Goal: Task Accomplishment & Management: Complete application form

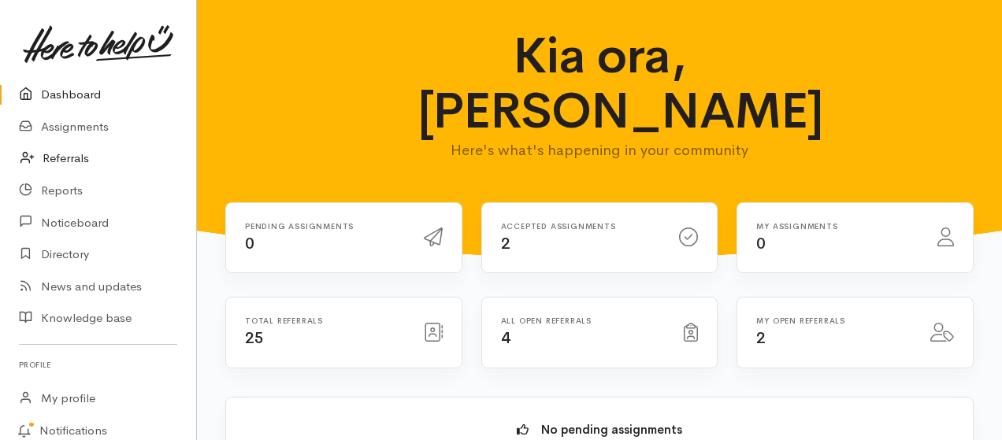
click at [72, 158] on link "Referrals" at bounding box center [98, 159] width 196 height 32
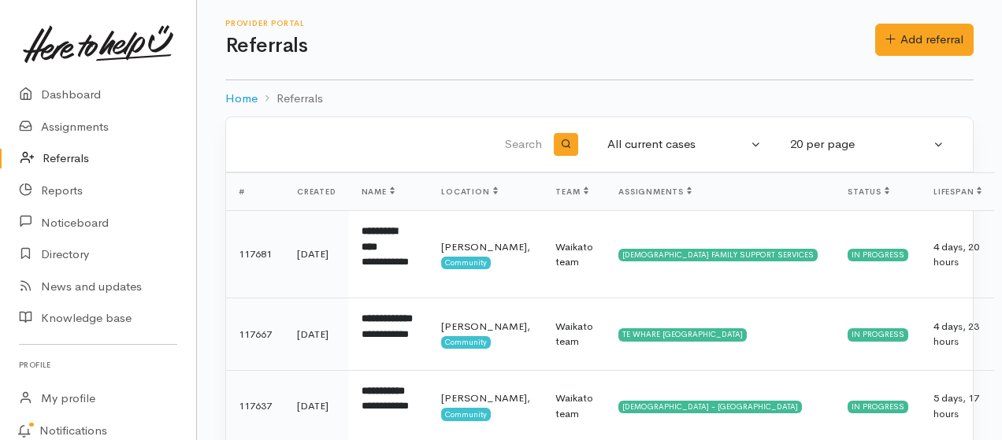
click at [801, 39] on h1 "Referrals" at bounding box center [550, 46] width 650 height 23
click at [66, 129] on link "Assignments" at bounding box center [98, 127] width 196 height 32
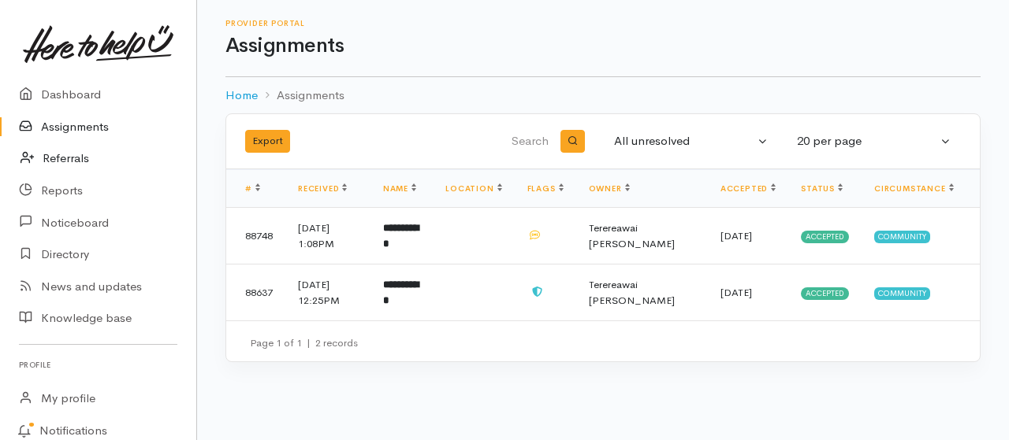
click at [69, 156] on link "Referrals" at bounding box center [98, 159] width 196 height 32
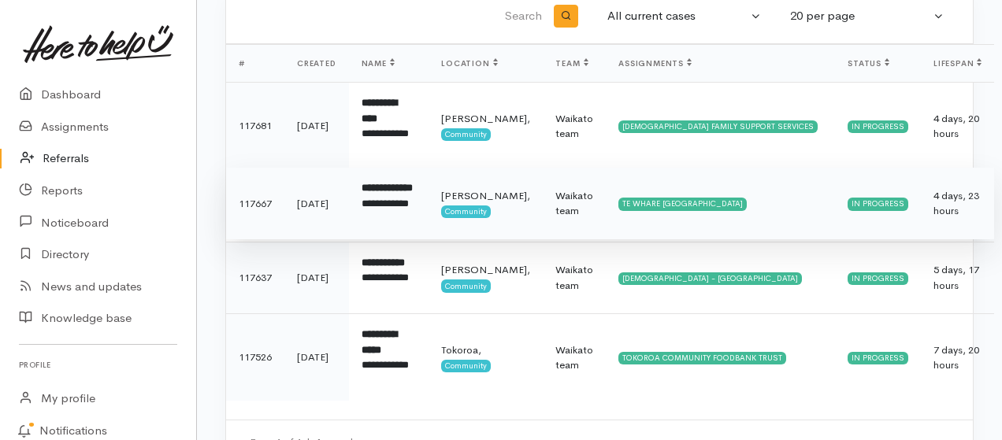
scroll to position [195, 0]
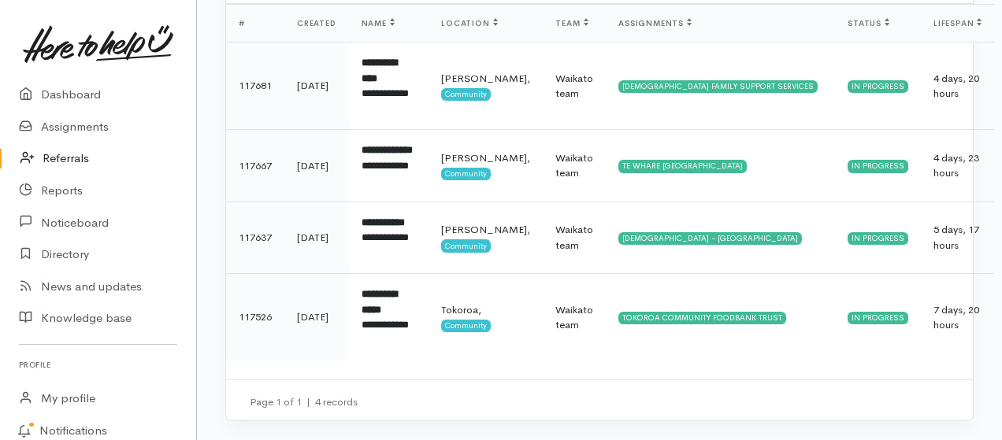
click at [66, 165] on link "Referrals" at bounding box center [98, 159] width 196 height 32
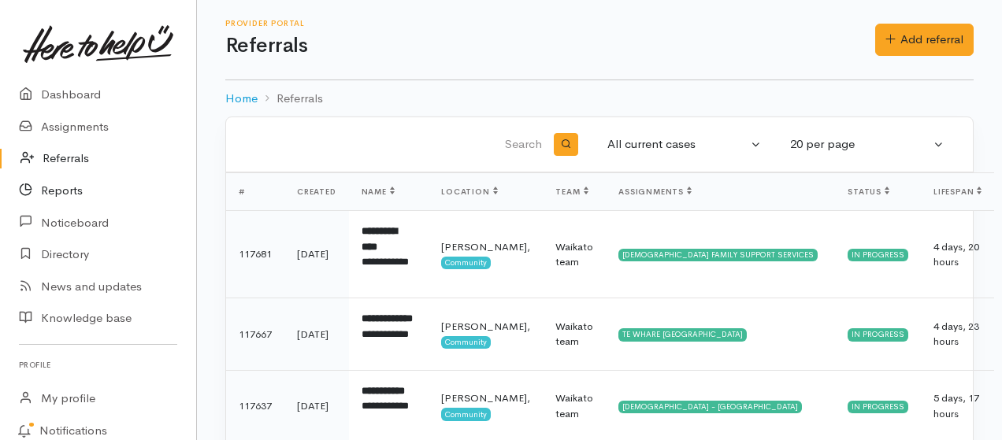
click at [65, 199] on link "Reports" at bounding box center [98, 191] width 196 height 32
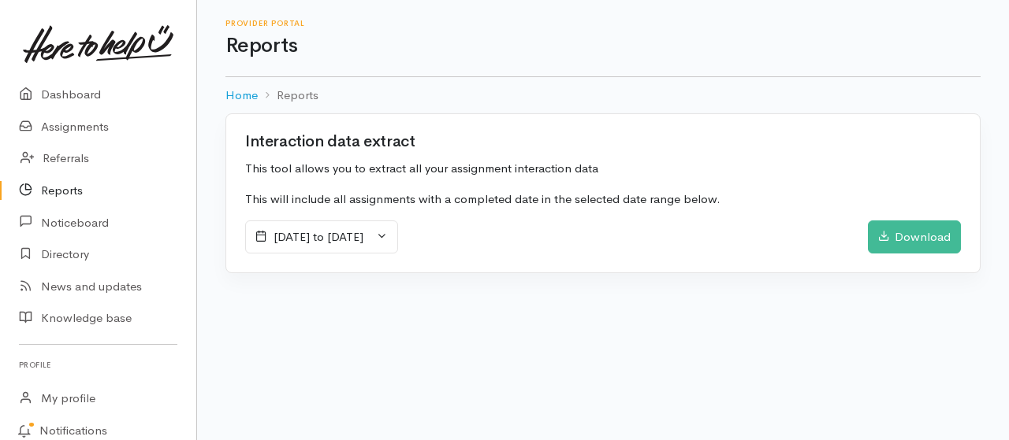
click at [257, 239] on icon at bounding box center [261, 236] width 12 height 12
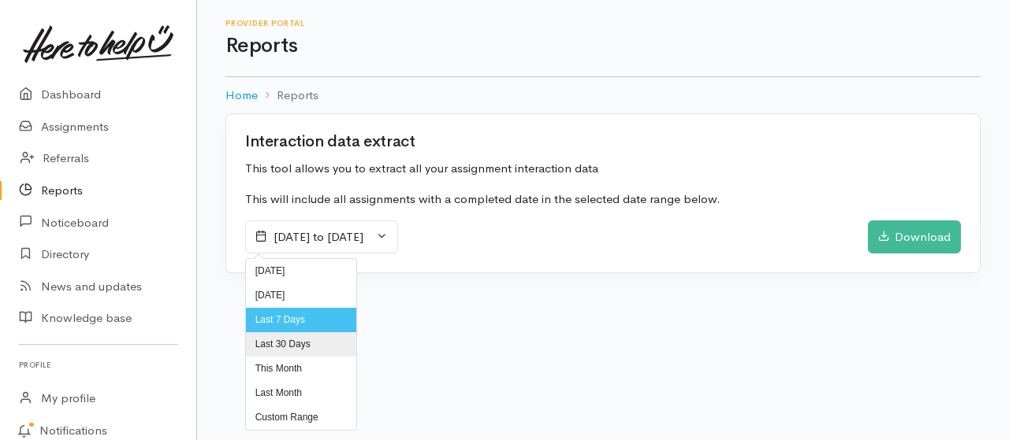
click at [277, 340] on li "Last 30 Days" at bounding box center [301, 345] width 110 height 24
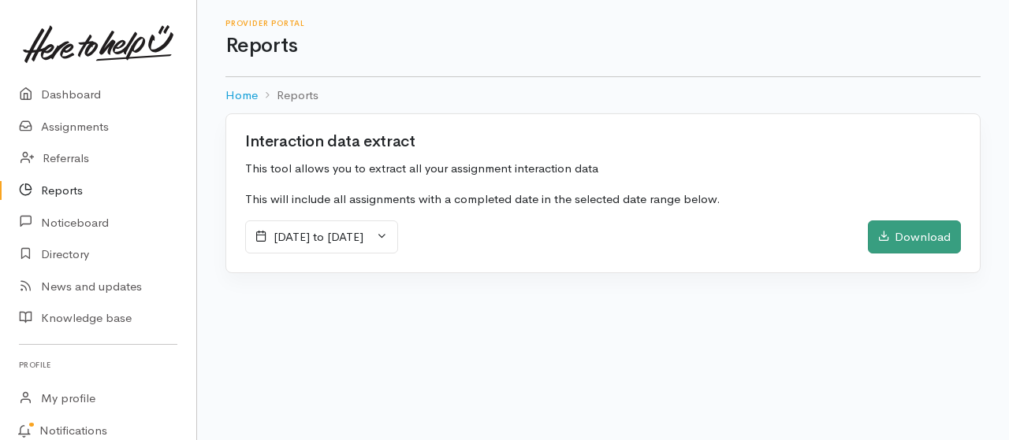
click at [905, 237] on div "Download" at bounding box center [914, 237] width 93 height 33
click at [924, 231] on div "Download" at bounding box center [914, 237] width 93 height 33
click at [83, 221] on link "Noticeboard" at bounding box center [98, 222] width 196 height 32
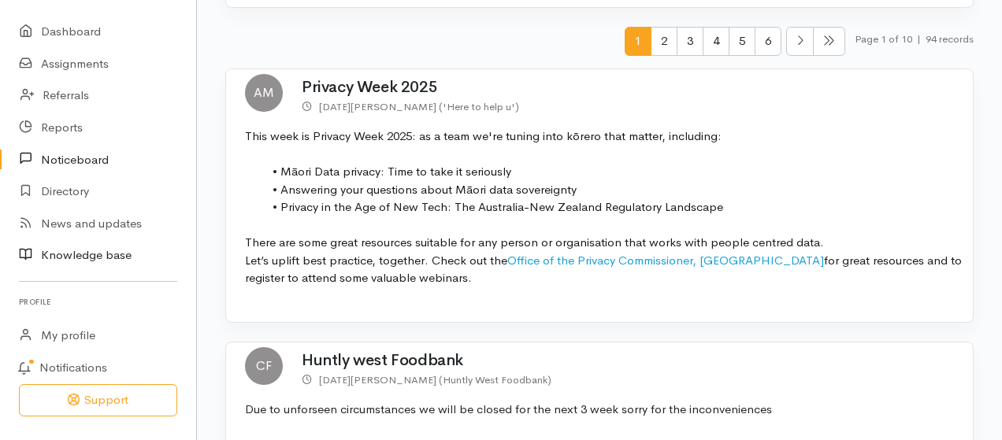
scroll to position [99, 0]
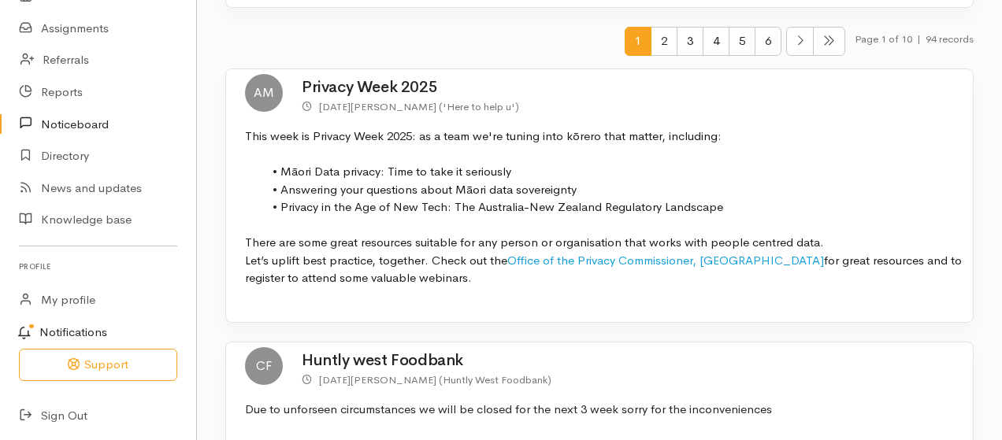
click at [74, 330] on link "Notifications" at bounding box center [95, 333] width 201 height 33
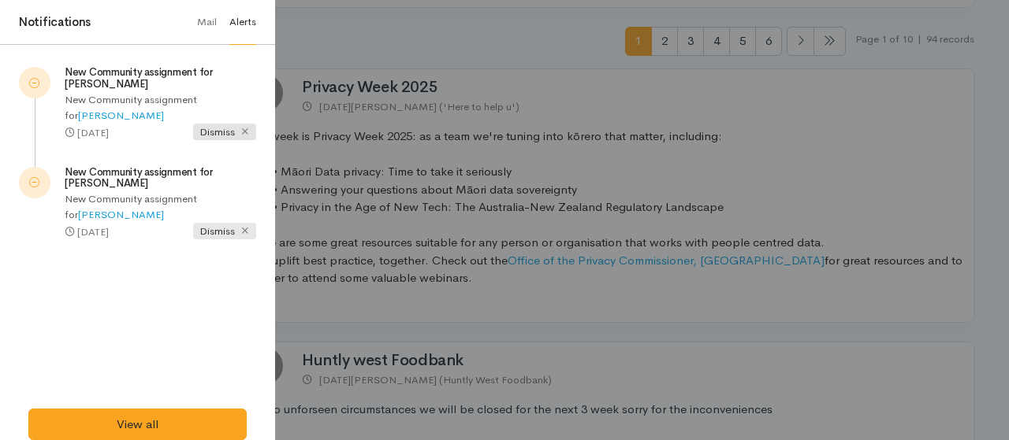
click at [247, 232] on icon at bounding box center [245, 230] width 10 height 10
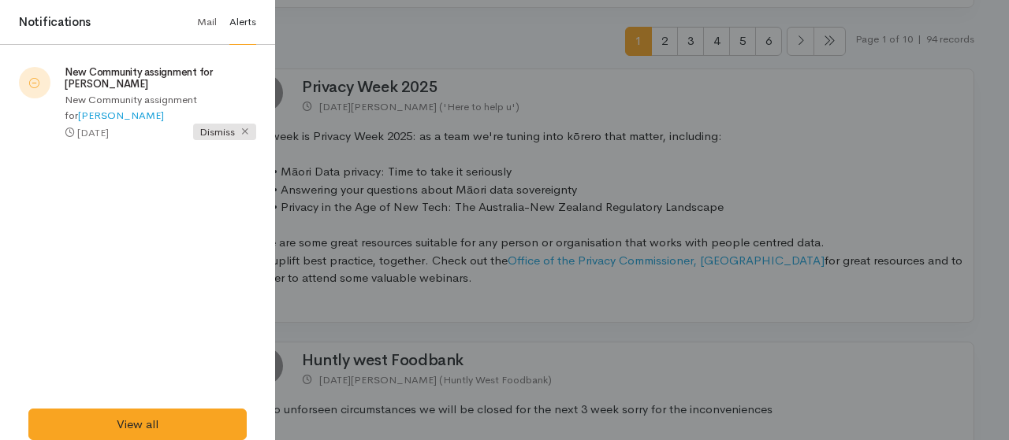
click at [203, 24] on link "Mail" at bounding box center [207, 22] width 20 height 45
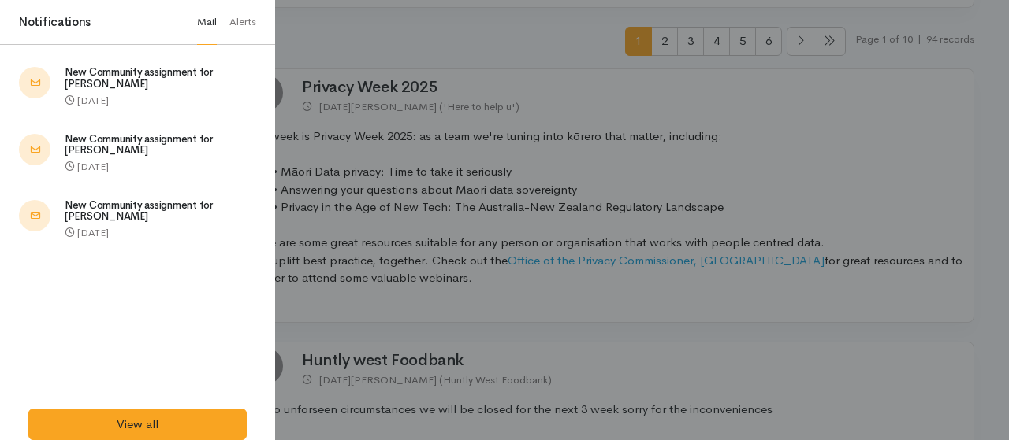
click at [309, 19] on div at bounding box center [504, 220] width 1009 height 440
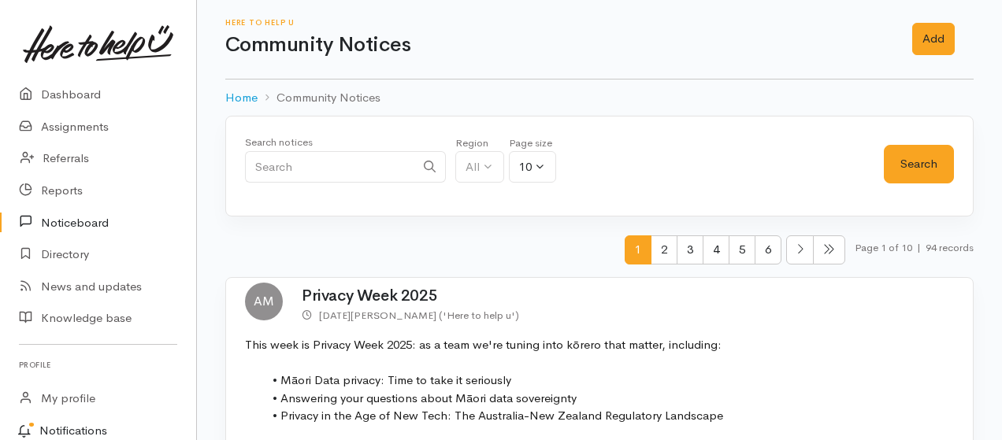
scroll to position [0, 0]
click at [68, 91] on link "Dashboard" at bounding box center [98, 95] width 196 height 32
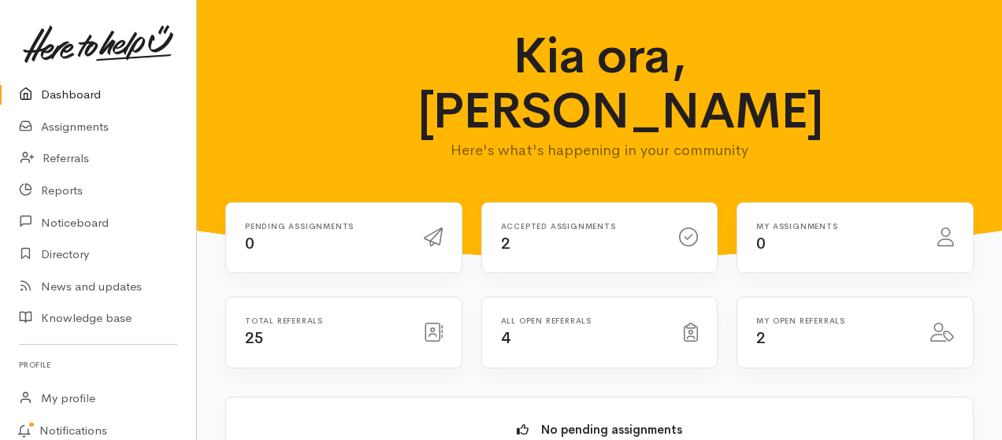
click at [688, 237] on icon at bounding box center [688, 237] width 19 height 19
click at [507, 243] on span "2" at bounding box center [505, 244] width 9 height 20
click at [512, 229] on h6 "Accepted assignments" at bounding box center [581, 226] width 160 height 9
click at [532, 222] on h6 "Accepted assignments" at bounding box center [581, 226] width 160 height 9
click at [427, 332] on icon at bounding box center [433, 332] width 19 height 19
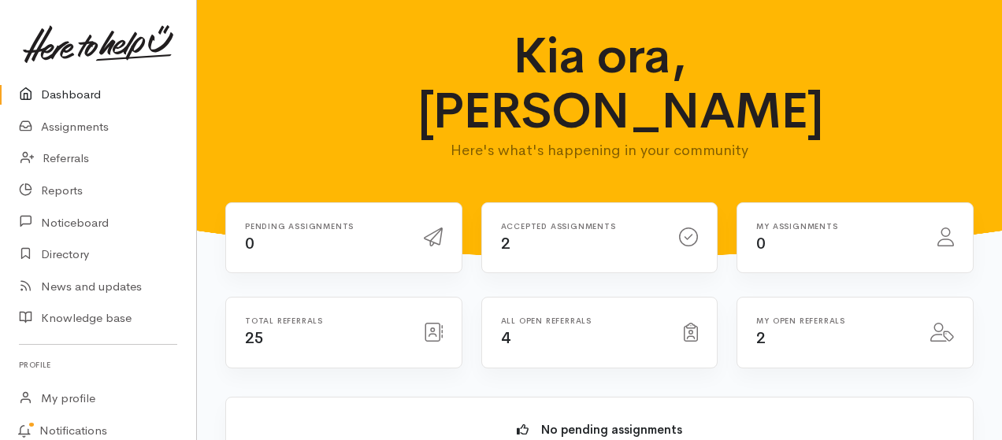
drag, startPoint x: 211, startPoint y: 320, endPoint x: 219, endPoint y: 321, distance: 7.9
click at [83, 158] on link "Referrals" at bounding box center [98, 159] width 196 height 32
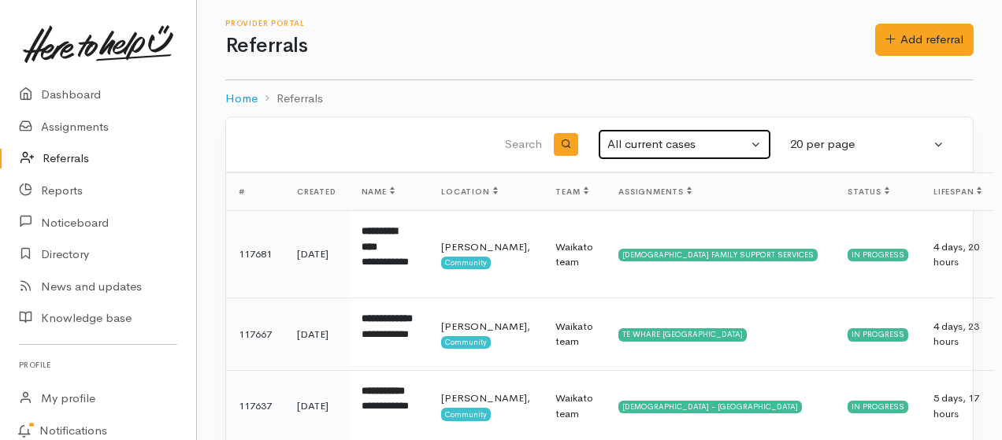
click at [760, 145] on button "All current cases" at bounding box center [684, 144] width 173 height 31
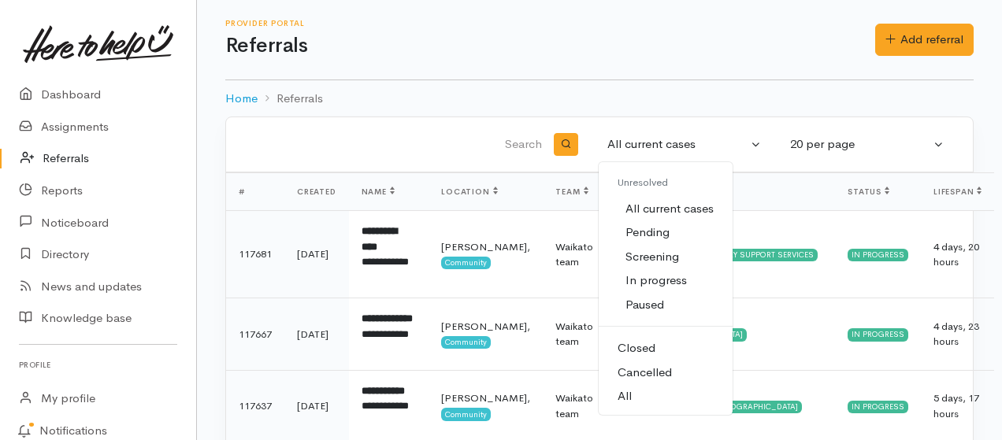
click at [628, 396] on span "All" at bounding box center [625, 397] width 14 height 18
select select "All"
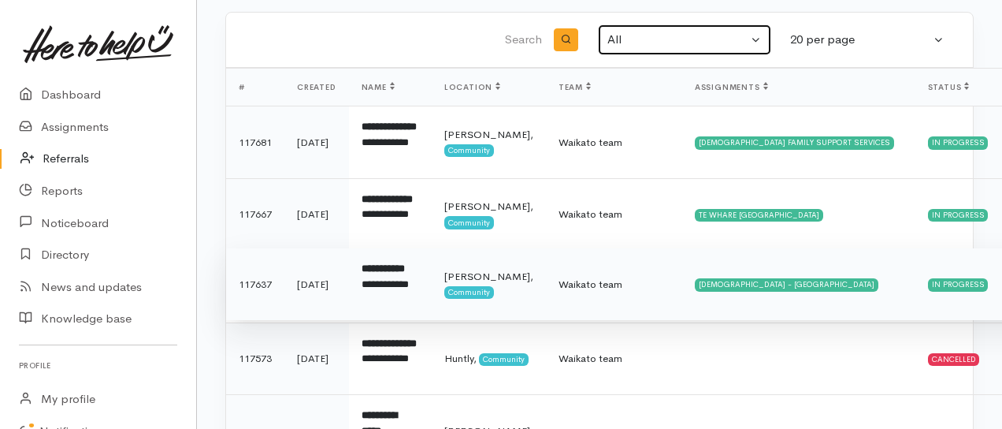
scroll to position [210, 0]
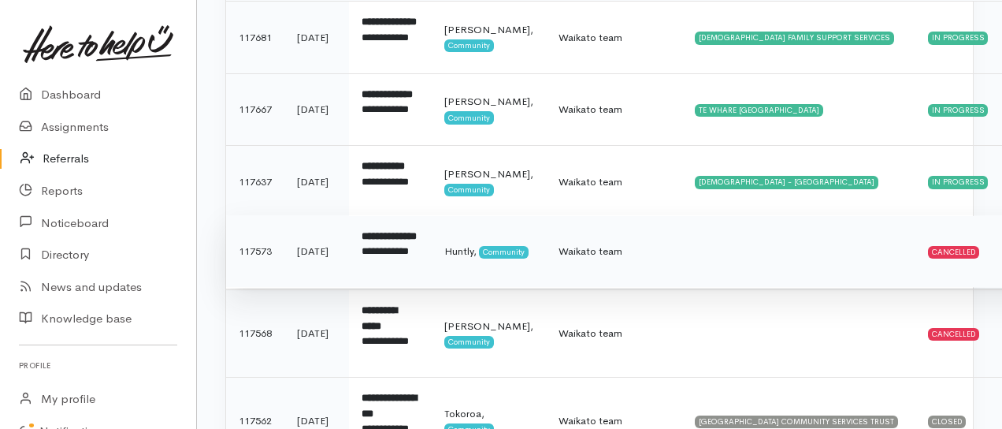
click at [928, 258] on div "Cancelled" at bounding box center [954, 252] width 52 height 13
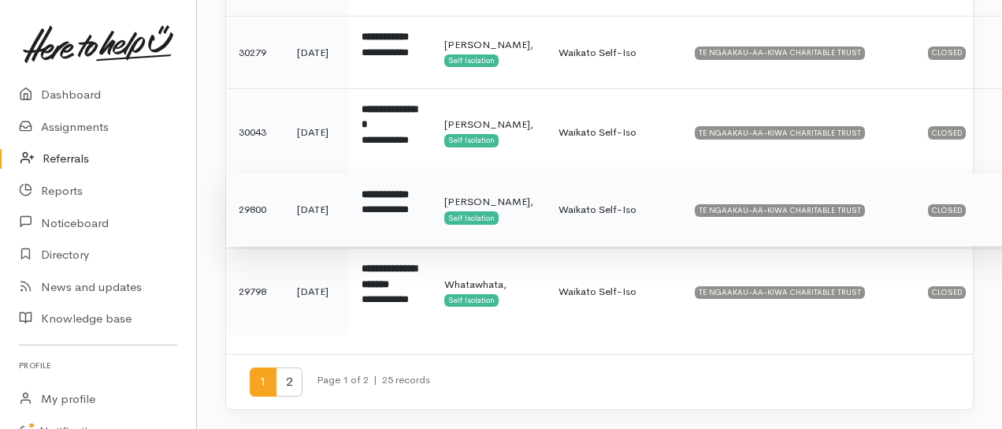
scroll to position [1648, 0]
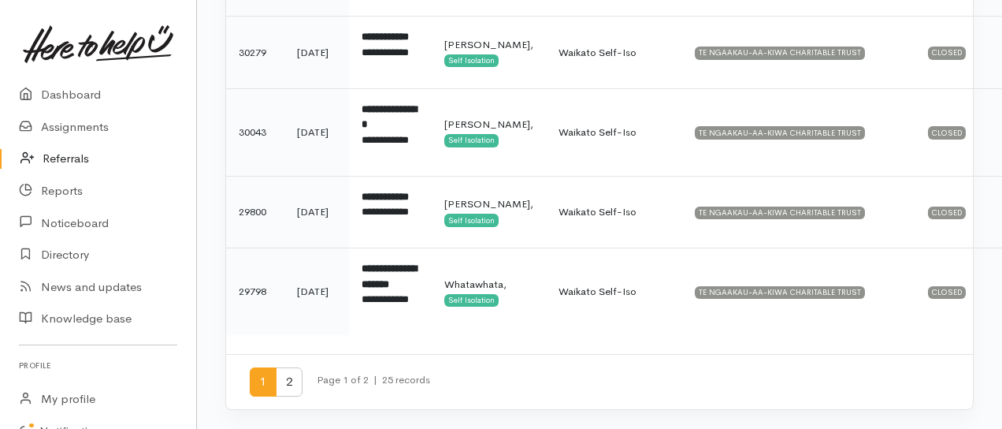
click at [292, 383] on span "2" at bounding box center [289, 381] width 27 height 29
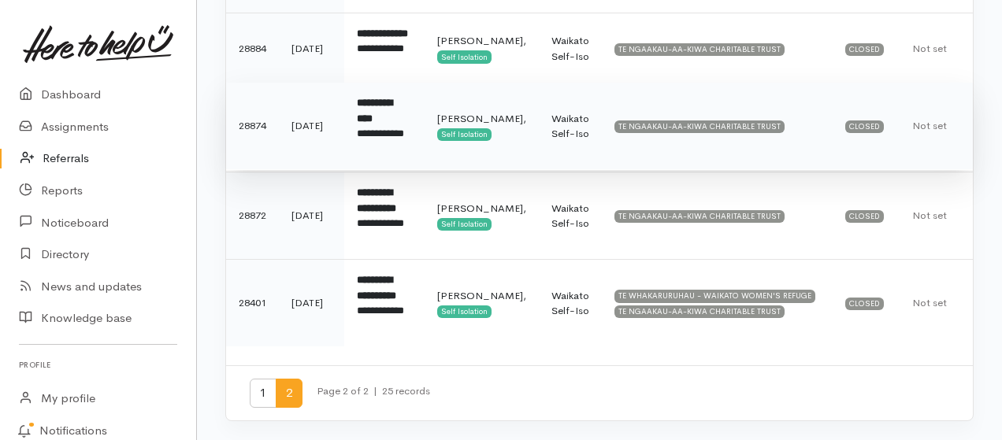
scroll to position [343, 0]
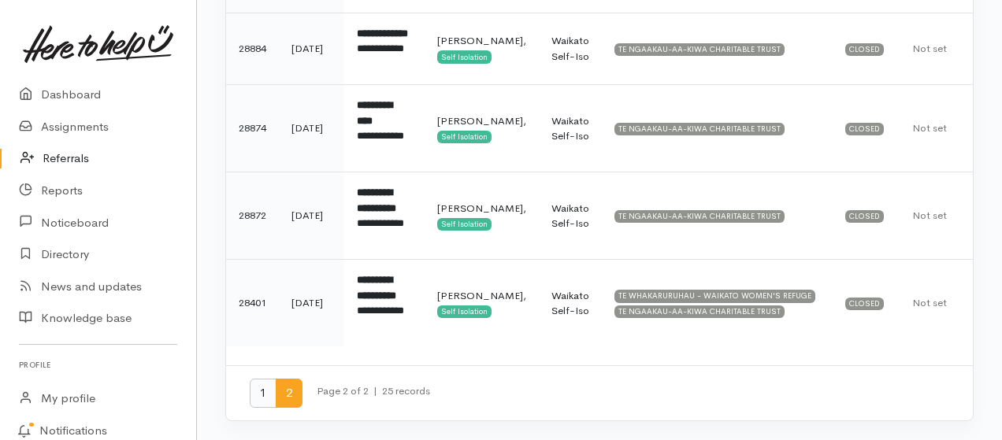
click at [255, 392] on span "1" at bounding box center [263, 393] width 27 height 29
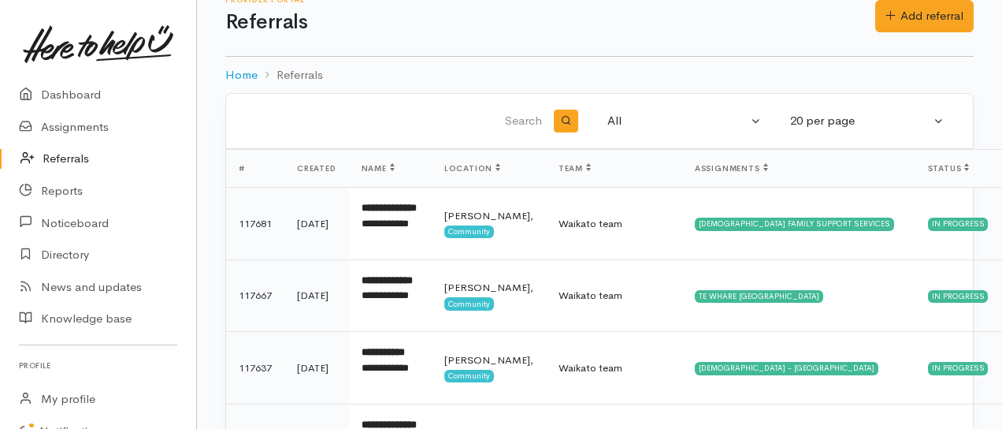
scroll to position [0, 0]
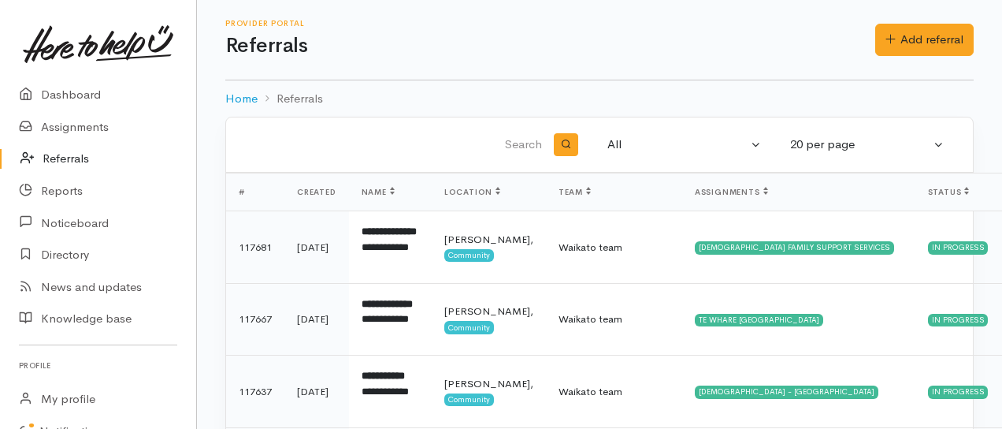
click at [63, 156] on link "Referrals" at bounding box center [98, 159] width 196 height 32
click at [938, 37] on link "Add referral" at bounding box center [924, 40] width 99 height 32
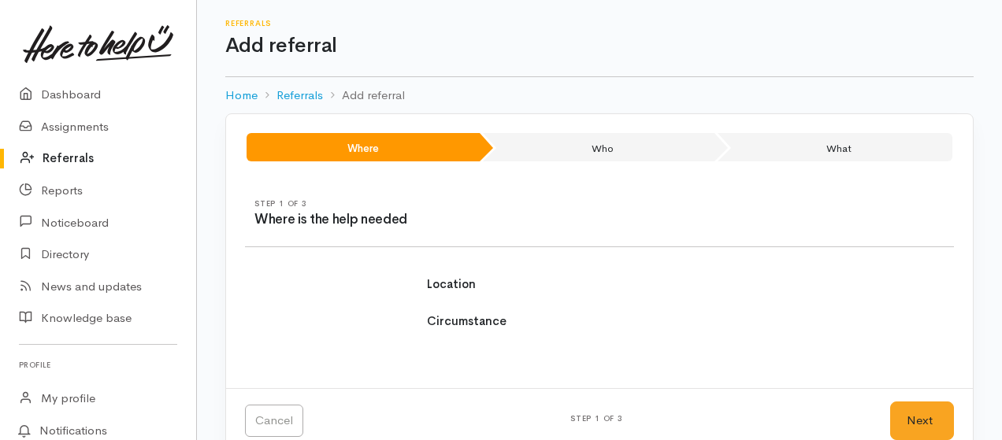
select select
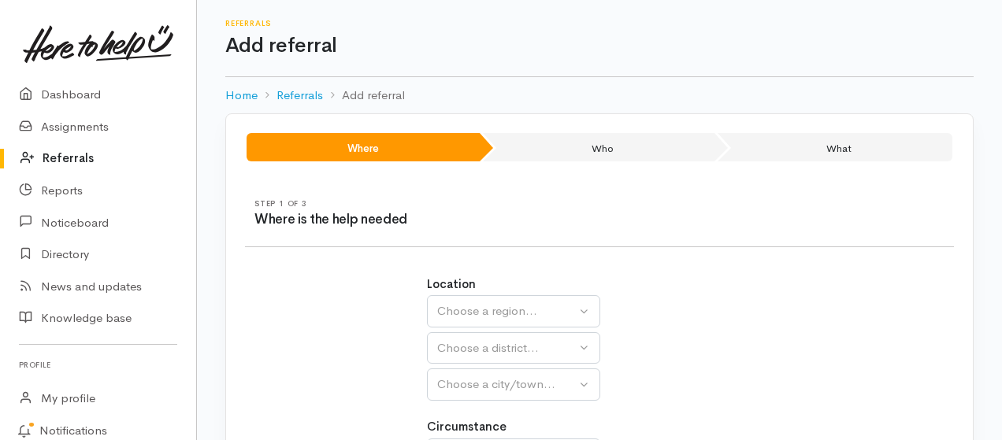
scroll to position [105, 0]
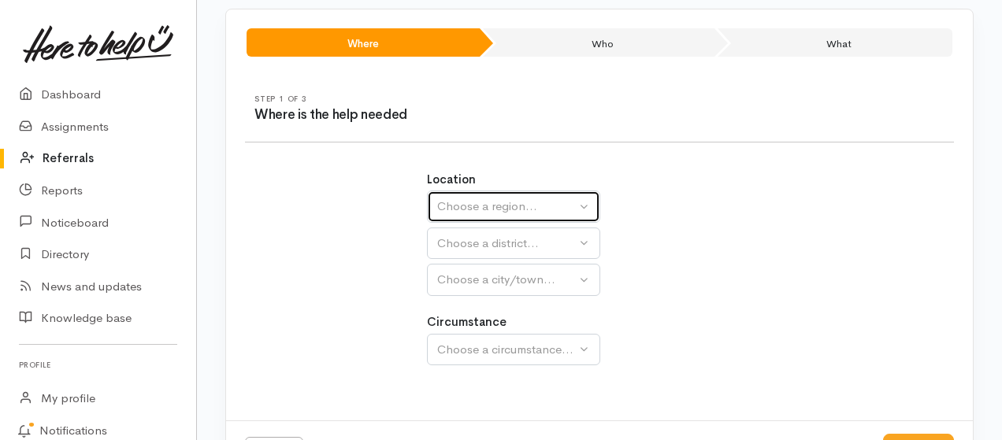
click at [590, 206] on button "Choose a region..." at bounding box center [513, 207] width 173 height 32
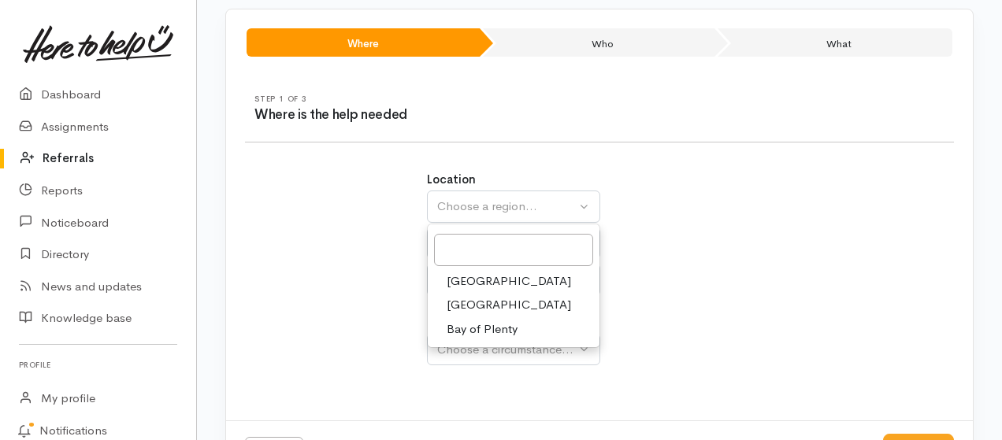
click at [478, 305] on span "Waikato" at bounding box center [509, 305] width 125 height 18
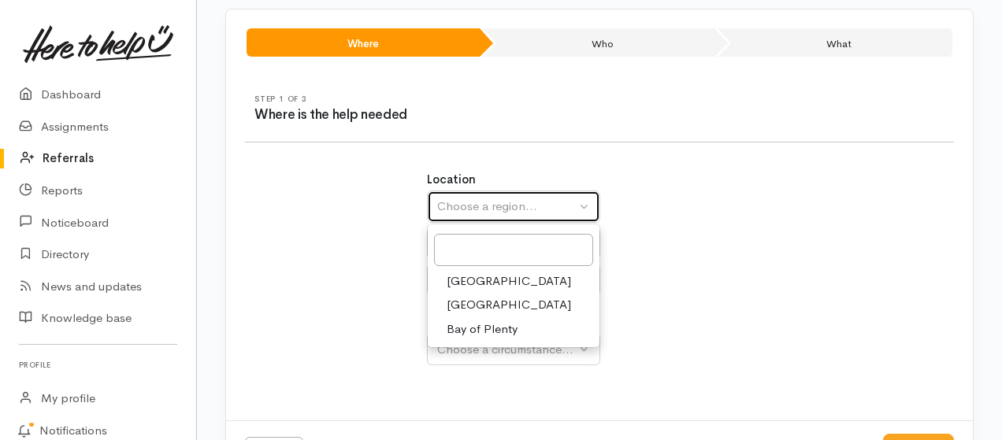
select select "3"
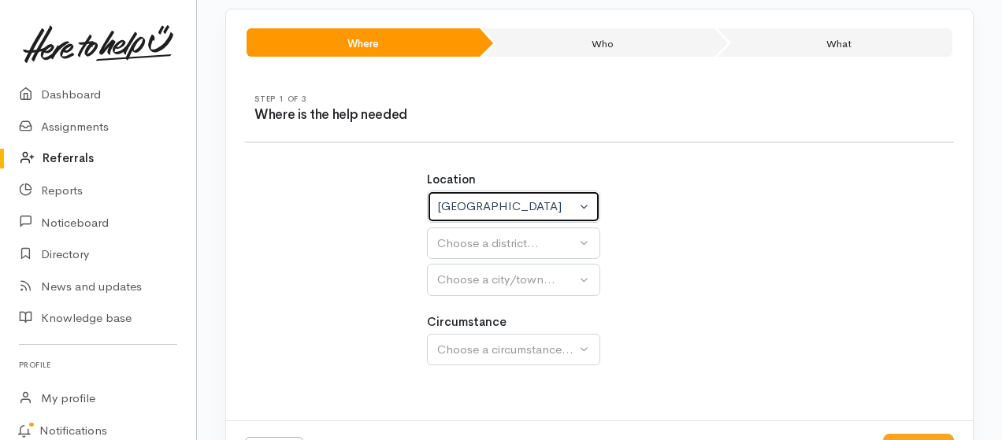
select select
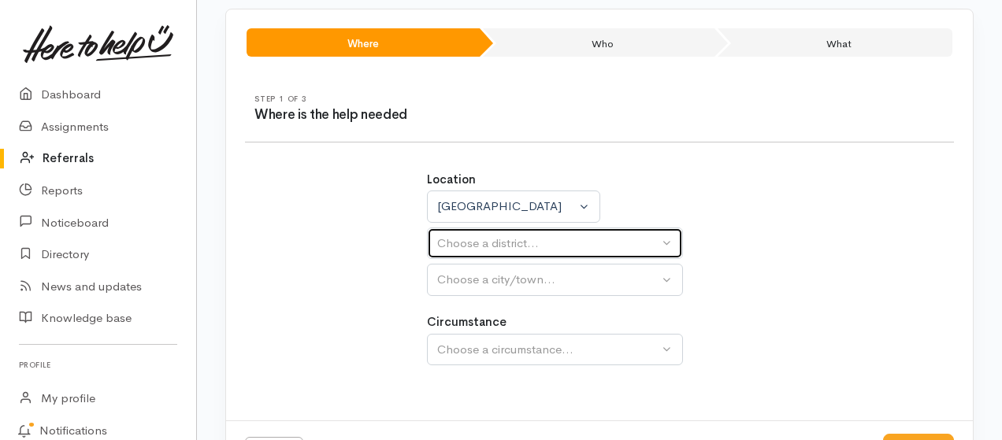
click at [593, 244] on div "Choose a district..." at bounding box center [547, 244] width 221 height 18
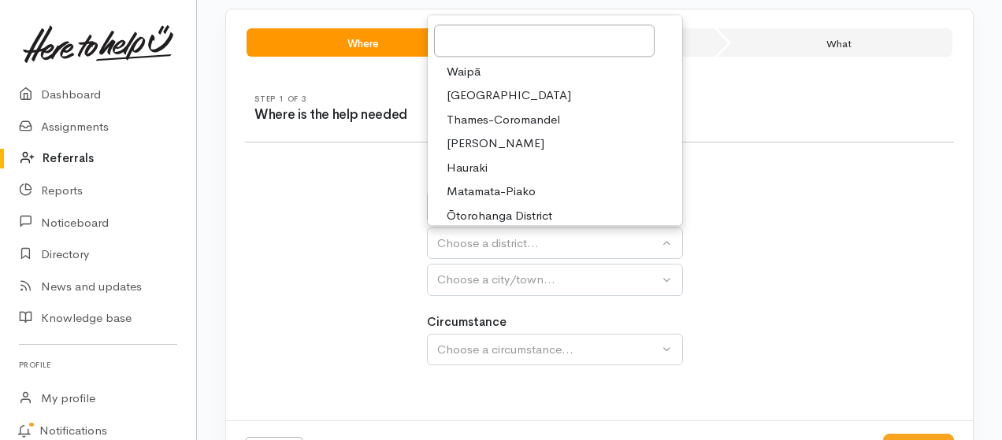
click at [489, 95] on span "Waikato District" at bounding box center [509, 96] width 125 height 18
select select "2"
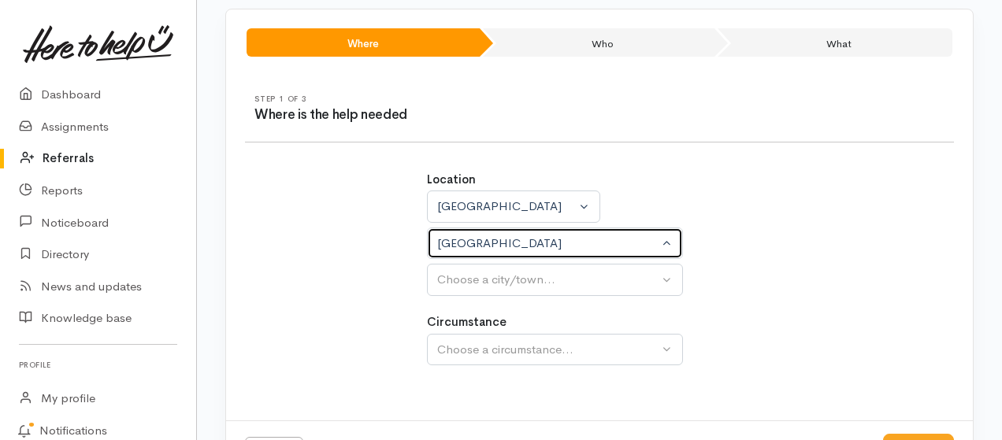
select select
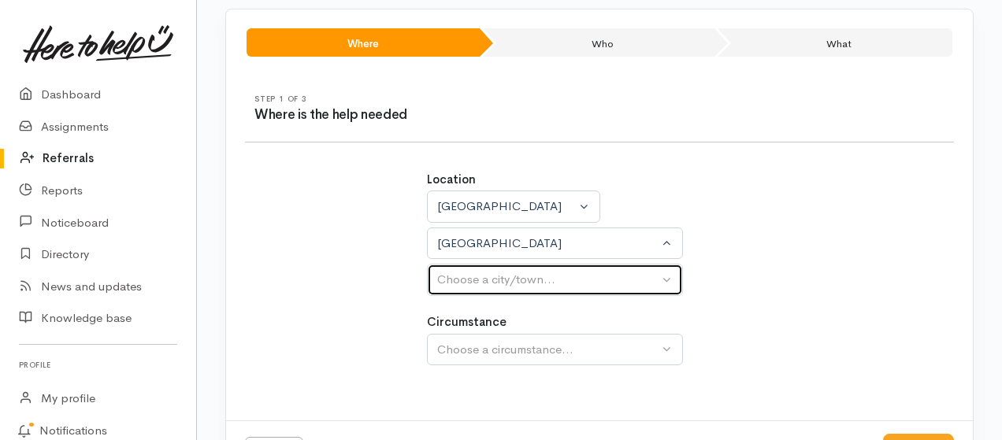
click at [622, 284] on div "Choose a city/town..." at bounding box center [547, 280] width 221 height 18
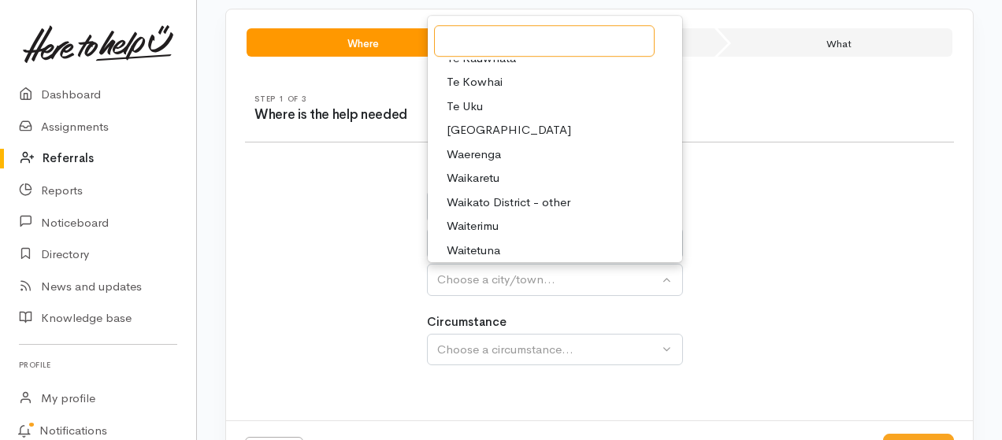
scroll to position [735, 0]
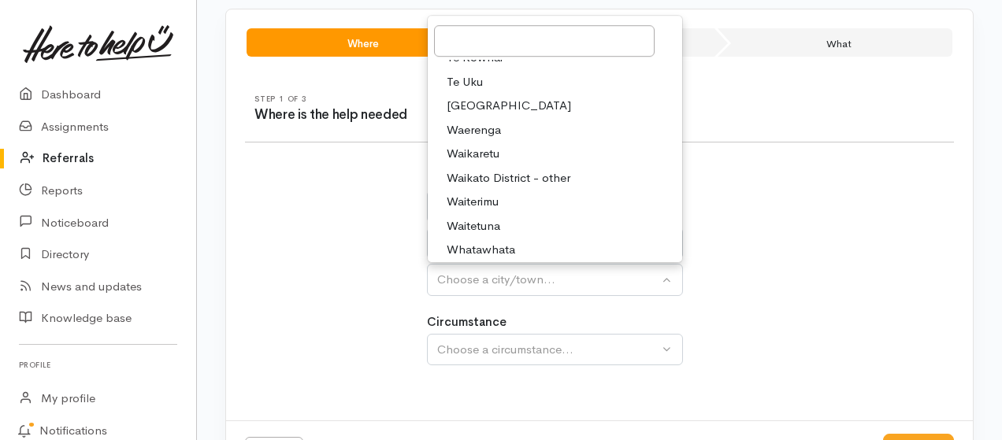
click at [789, 177] on div "Location Auckland Waikato Bay of Plenty Waikato Auckland Waikato Bay of Plenty …" at bounding box center [600, 277] width 728 height 250
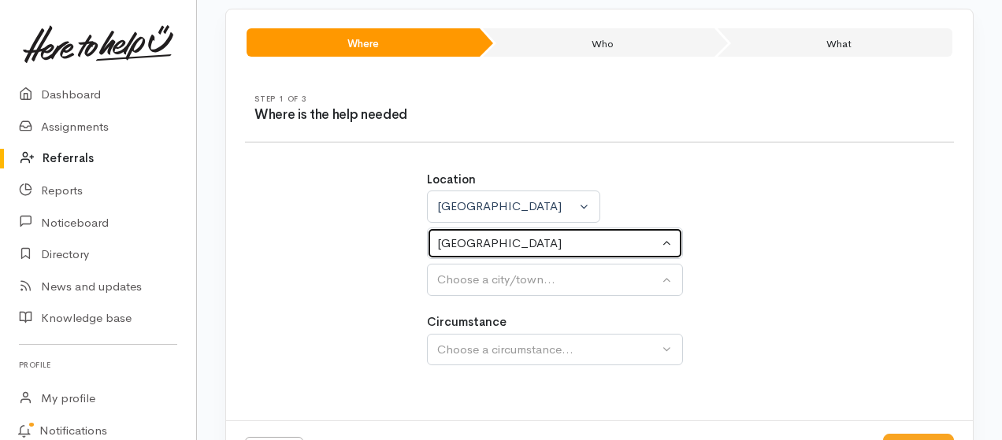
click at [664, 246] on button "Waikato District" at bounding box center [555, 244] width 256 height 32
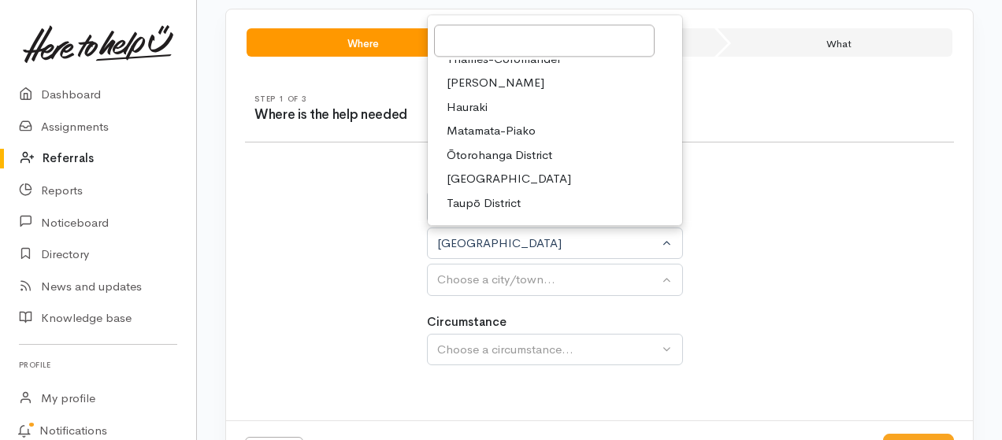
scroll to position [79, 0]
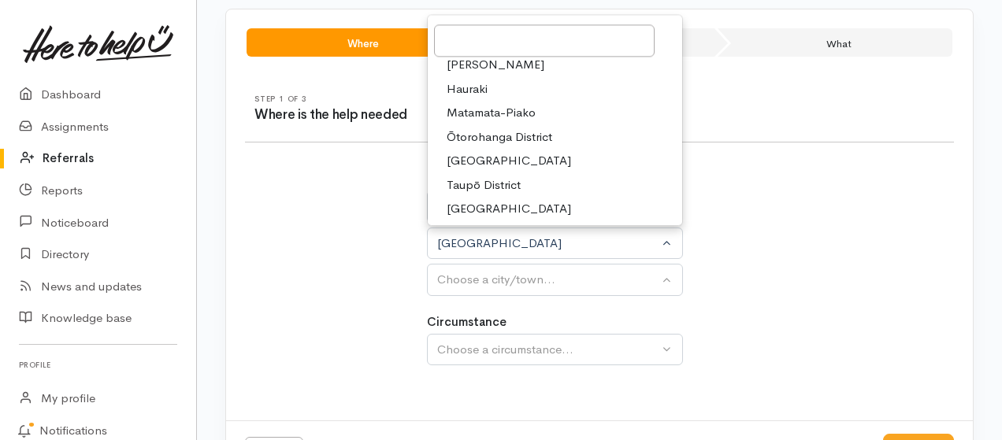
click at [511, 181] on span "Taupō District" at bounding box center [484, 186] width 74 height 18
select select "14"
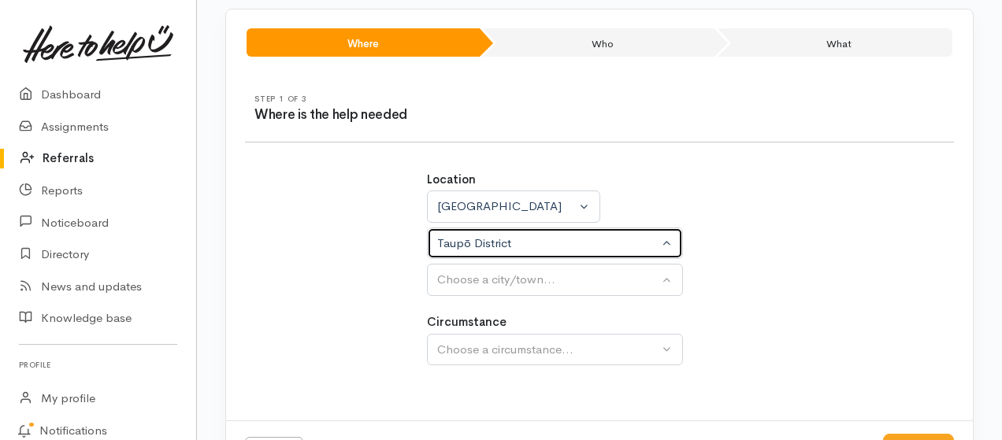
select select
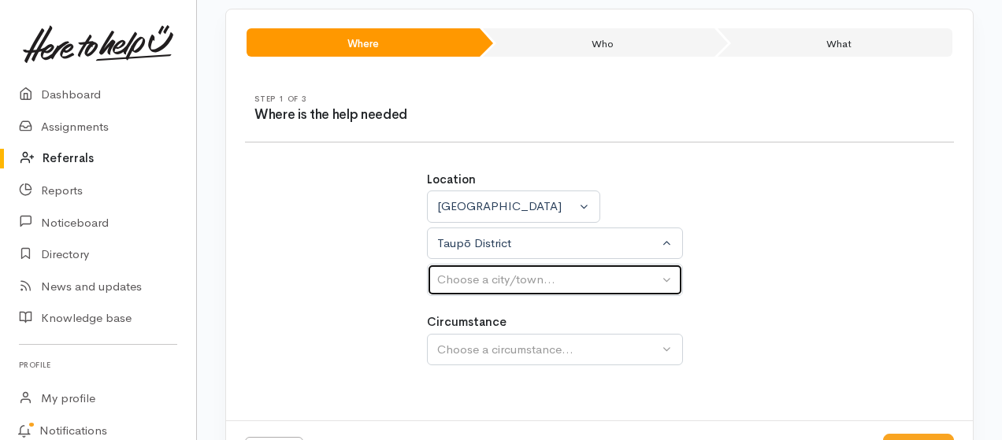
click at [566, 273] on div "Choose a city/town..." at bounding box center [547, 280] width 221 height 18
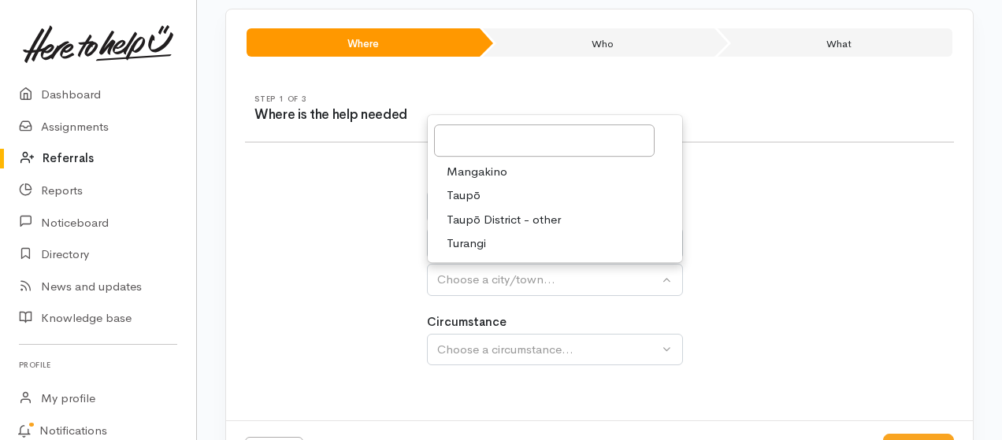
click at [759, 186] on div "Location Auckland Waikato Bay of Plenty Waikato Auckland Waikato Bay of Plenty …" at bounding box center [599, 233] width 345 height 125
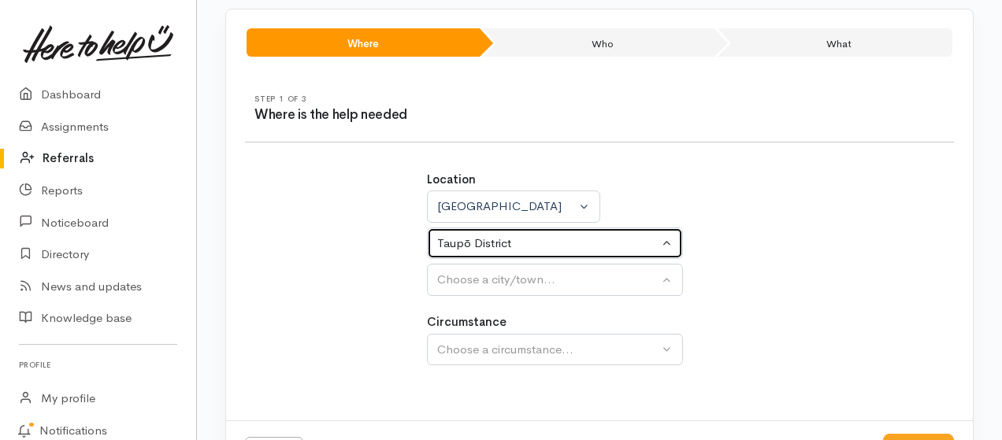
click at [602, 250] on div "Taupō District" at bounding box center [547, 244] width 221 height 18
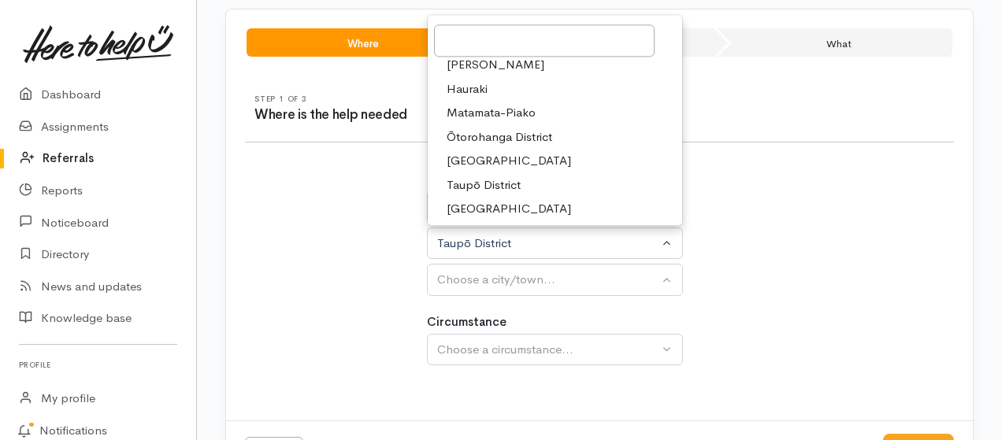
click at [556, 165] on span "South Waikato District" at bounding box center [509, 161] width 125 height 18
select select "11"
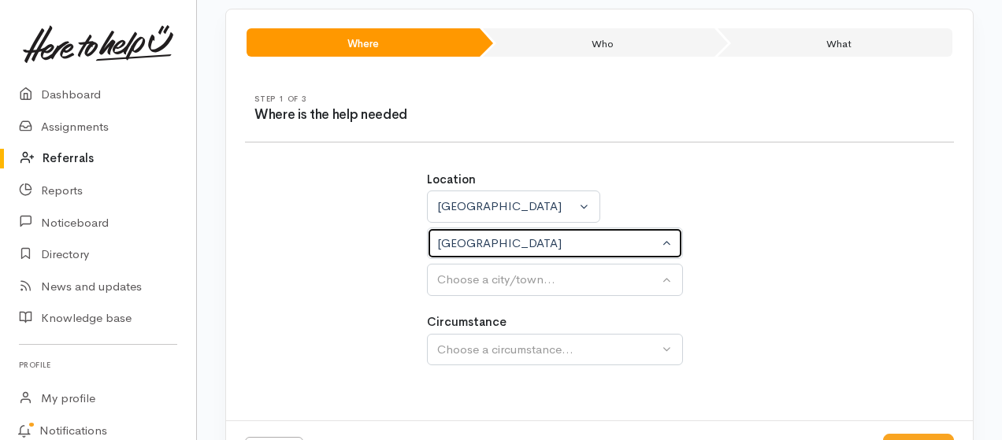
select select
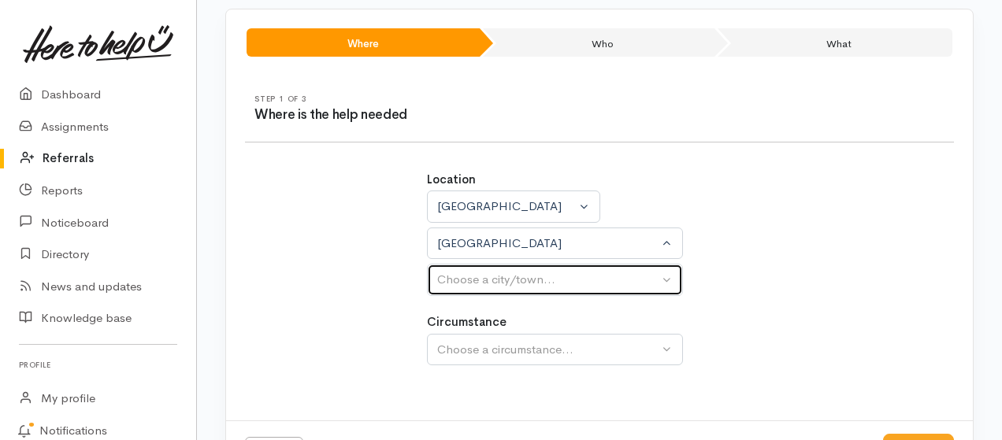
click at [618, 279] on div "Choose a city/town..." at bounding box center [547, 280] width 221 height 18
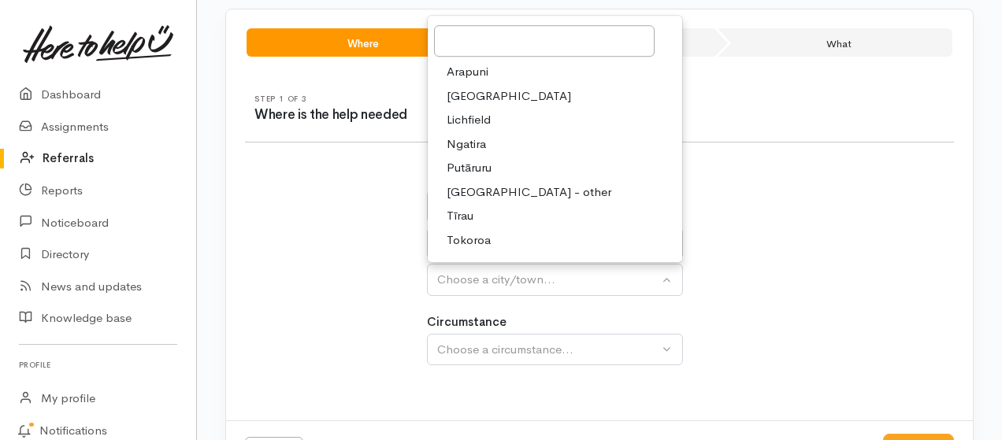
click at [484, 236] on span "Tokoroa" at bounding box center [469, 241] width 44 height 18
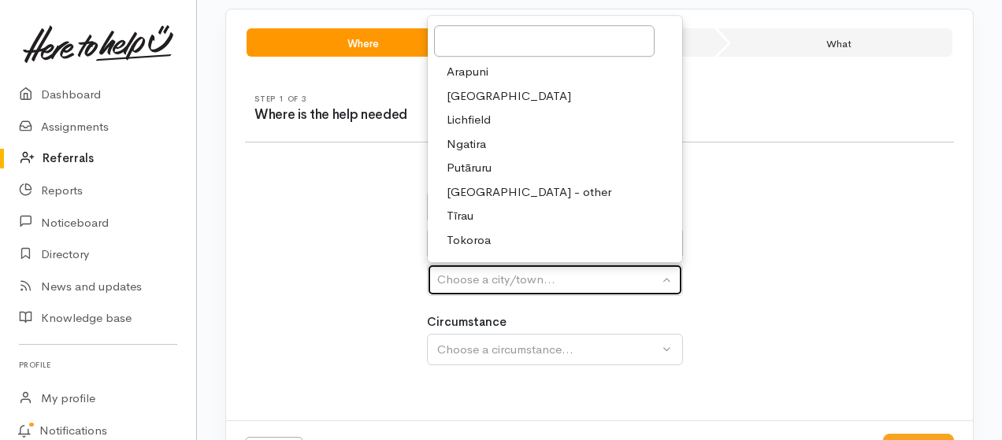
select select "3"
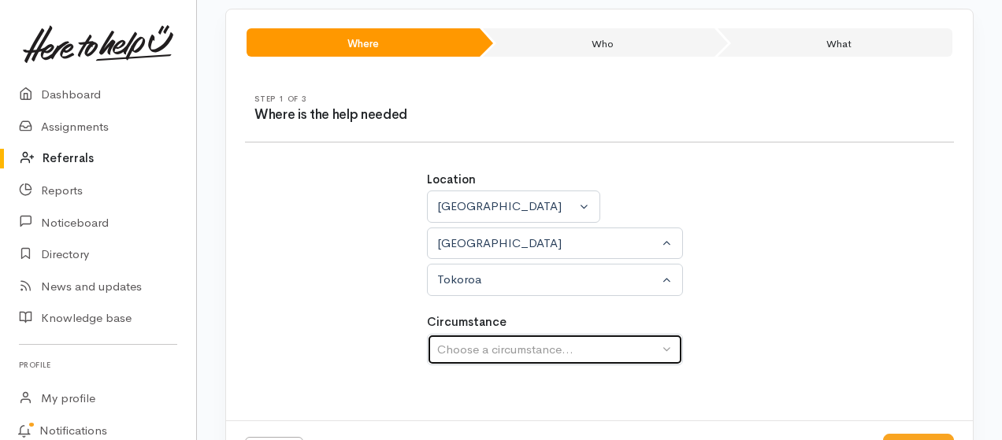
click at [528, 347] on div "Choose a circumstance..." at bounding box center [547, 350] width 221 height 18
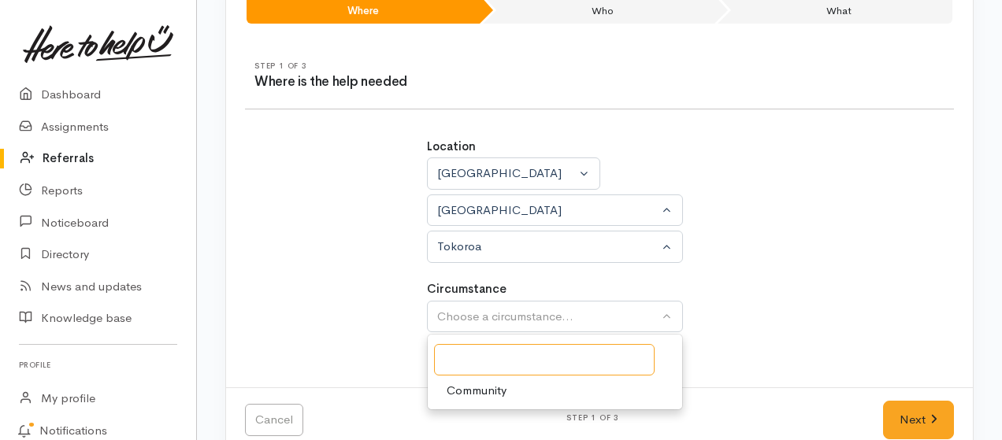
scroll to position [165, 0]
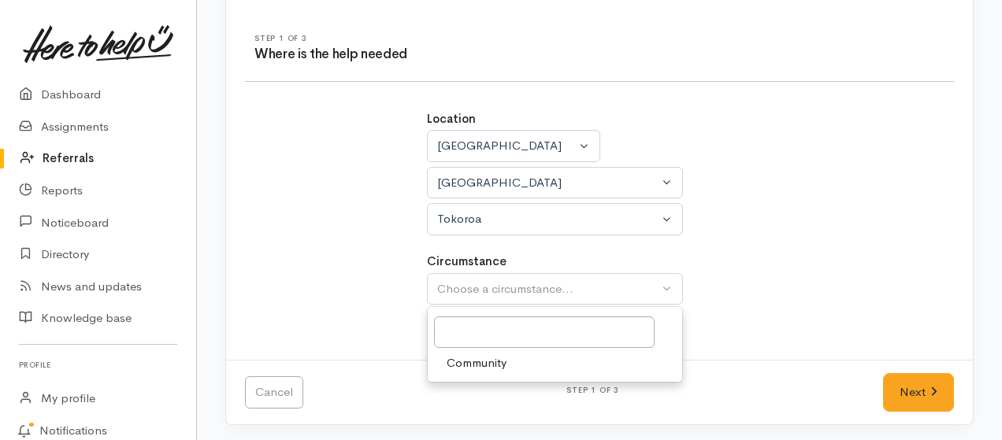
drag, startPoint x: 459, startPoint y: 359, endPoint x: 449, endPoint y: 355, distance: 10.2
click at [454, 359] on span "Community" at bounding box center [477, 364] width 60 height 18
select select "2"
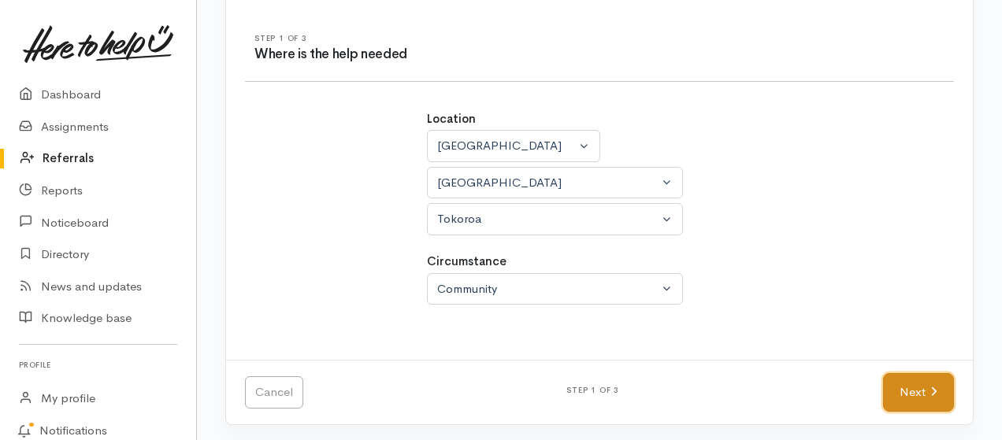
click at [928, 390] on link "Next" at bounding box center [918, 393] width 71 height 39
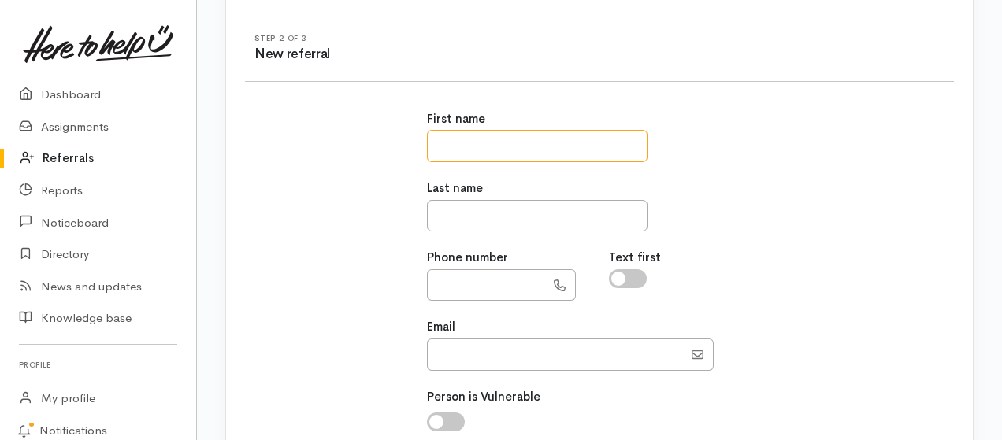
click at [504, 141] on input "text" at bounding box center [537, 146] width 221 height 32
type input "******"
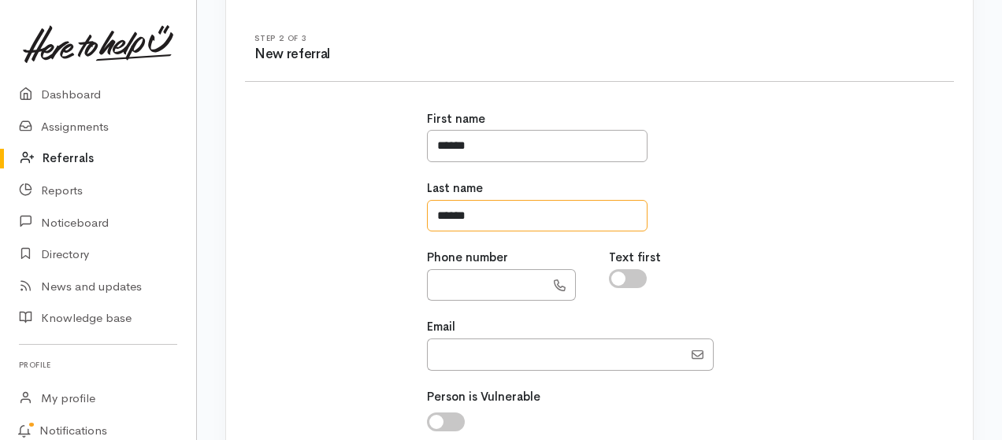
type input "******"
click at [493, 271] on input "text" at bounding box center [486, 285] width 118 height 32
click at [622, 275] on input "checkbox" at bounding box center [628, 278] width 38 height 19
checkbox input "true"
click at [471, 287] on input "text" at bounding box center [486, 285] width 118 height 32
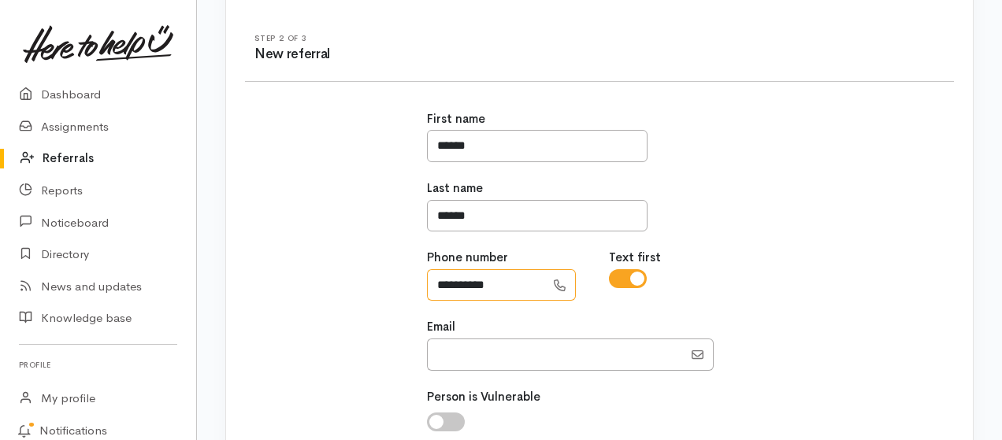
type input "**********"
click at [476, 355] on input "Email" at bounding box center [555, 355] width 256 height 32
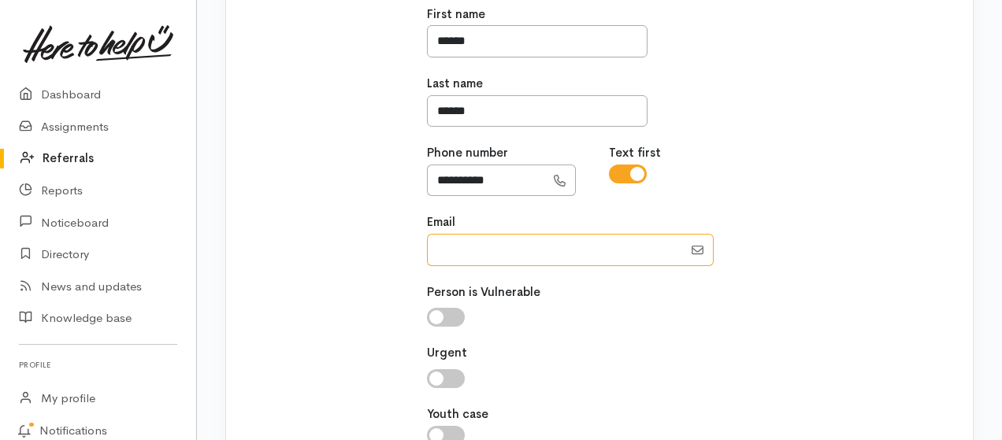
scroll to position [375, 0]
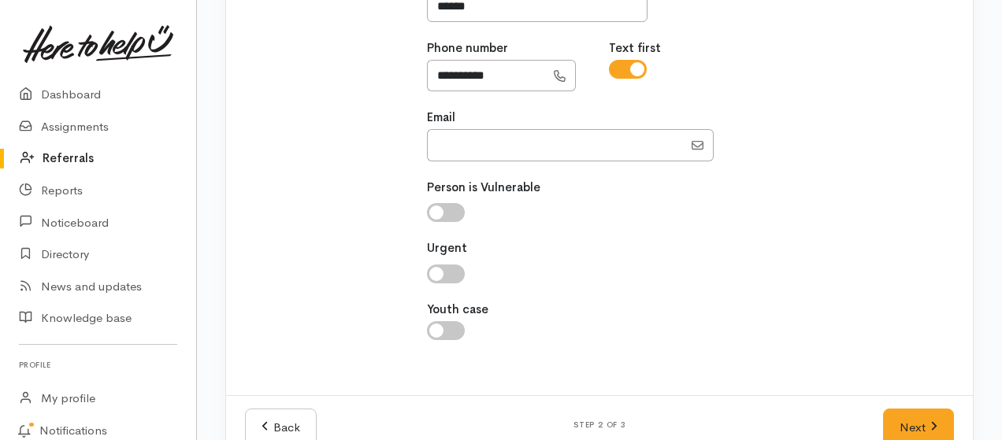
click at [435, 273] on input "checkbox" at bounding box center [446, 274] width 38 height 19
checkbox input "true"
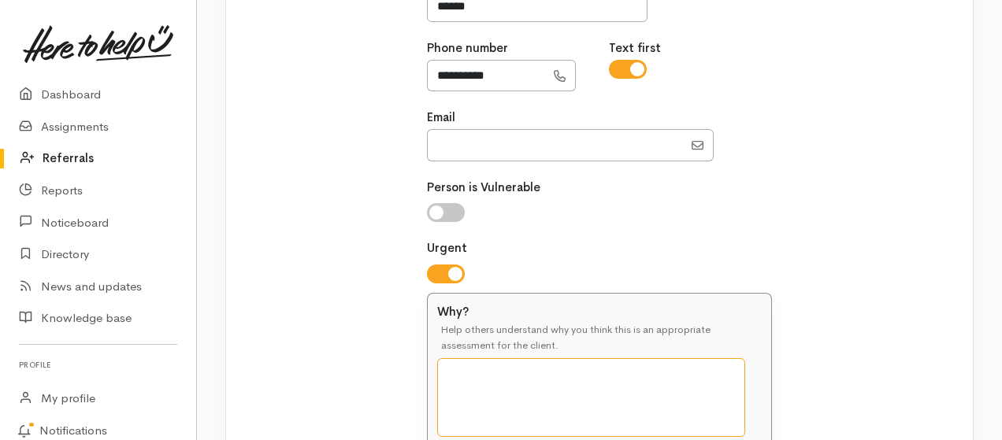
click at [561, 367] on textarea "Why?" at bounding box center [591, 398] width 308 height 79
click at [697, 377] on textarea "The Whaanau are really struggling due to their son" at bounding box center [591, 398] width 308 height 79
click at [511, 393] on textarea "The Whaanau are really struggling due to their 10 month son" at bounding box center [591, 398] width 308 height 79
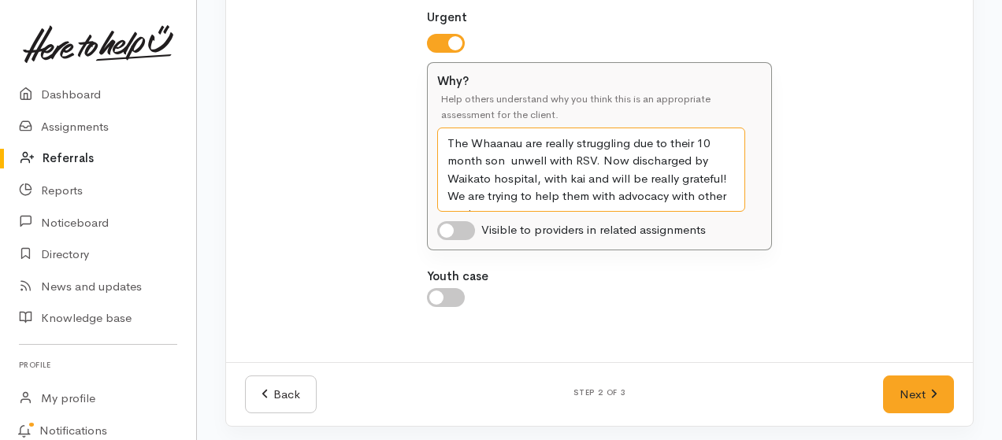
scroll to position [607, 0]
type textarea "The Whaanau are really struggling due to their 10 month son unwell with RSV. No…"
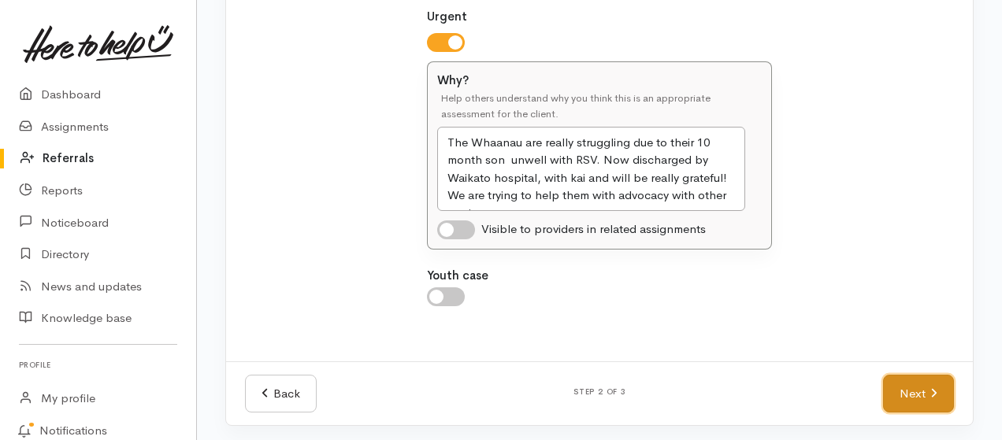
click at [918, 388] on link "Next" at bounding box center [918, 394] width 71 height 39
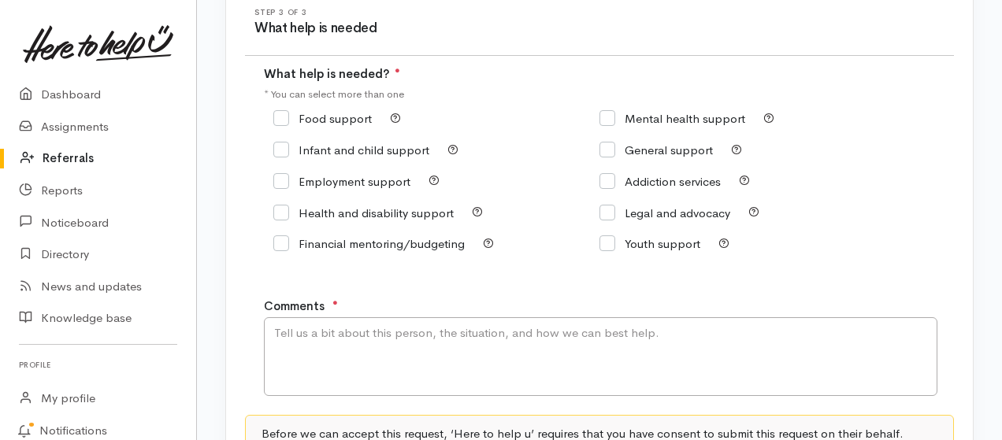
scroll to position [172, 0]
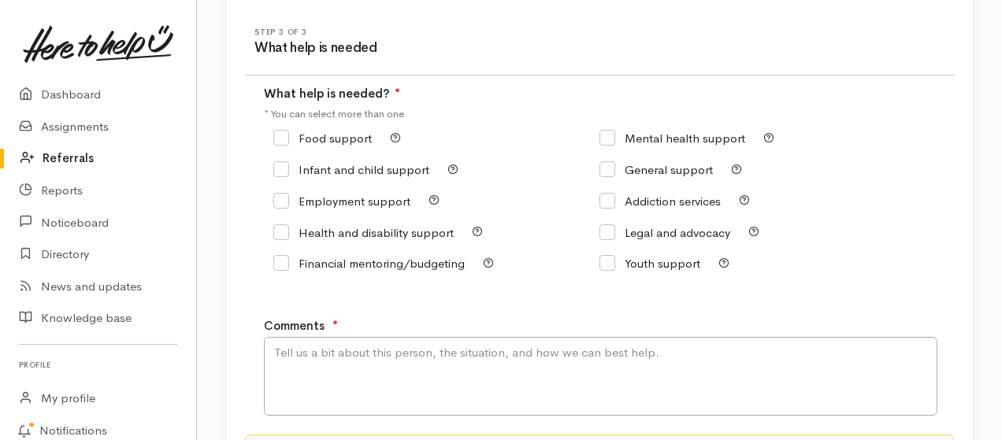
click at [279, 136] on input "Food support" at bounding box center [322, 138] width 99 height 12
checkbox input "true"
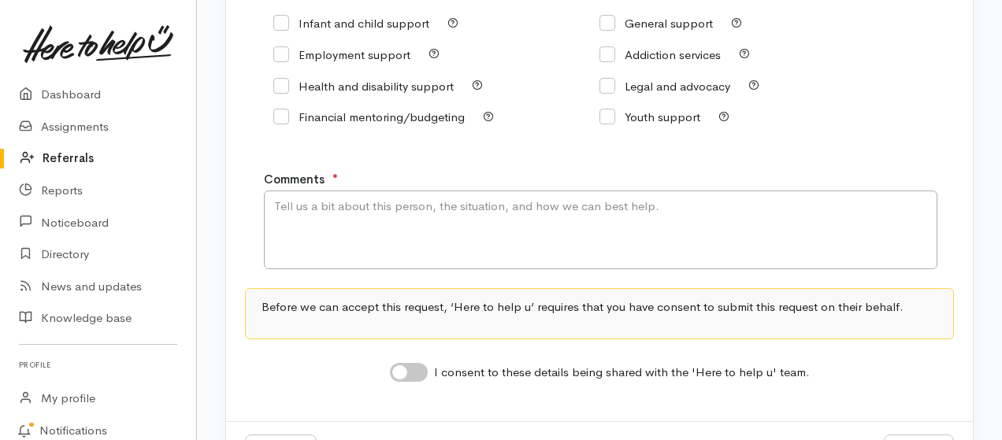
scroll to position [382, 0]
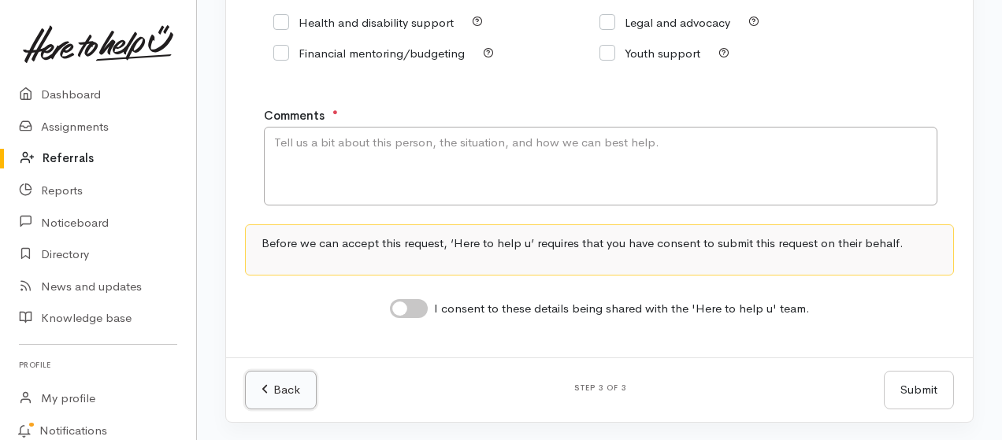
click at [274, 392] on link "Back" at bounding box center [281, 390] width 72 height 39
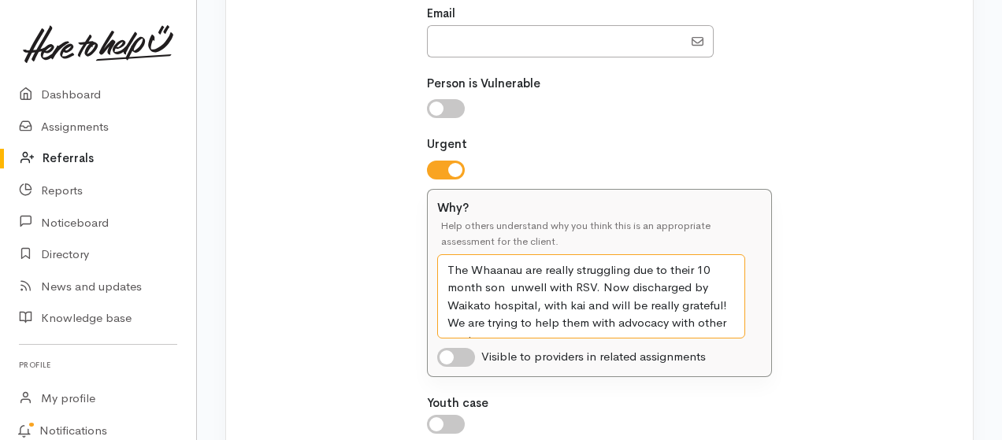
scroll to position [607, 0]
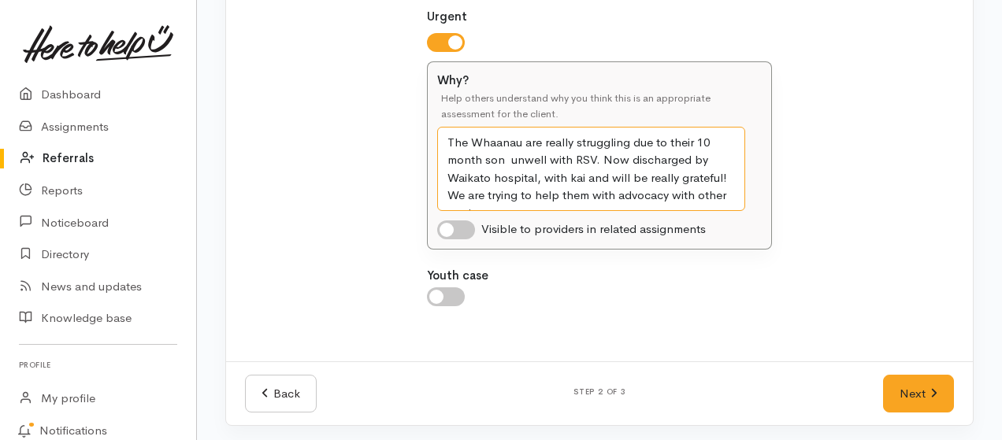
drag, startPoint x: 448, startPoint y: 365, endPoint x: 763, endPoint y: 209, distance: 351.7
click at [763, 209] on div "Why? Help others understand why you think this is an appropriate assessment for…" at bounding box center [600, 155] width 344 height 187
click at [908, 387] on link "Next" at bounding box center [918, 394] width 71 height 39
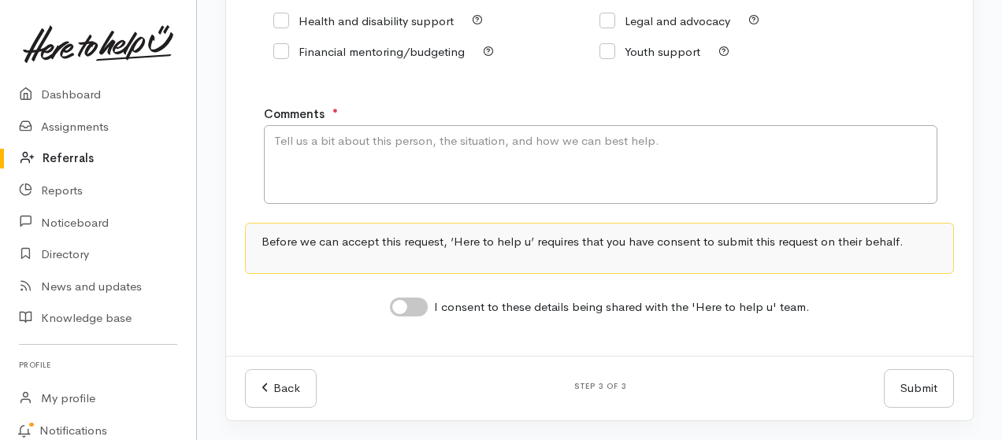
scroll to position [382, 0]
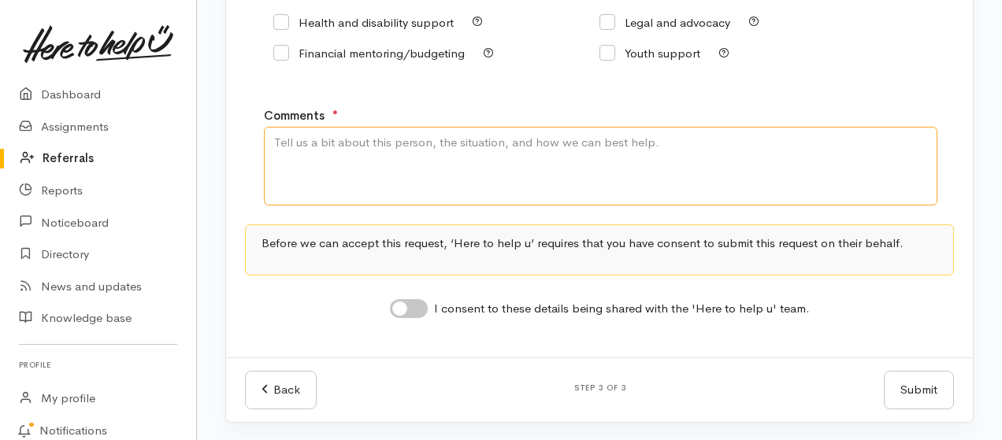
click at [438, 158] on textarea "Comments" at bounding box center [601, 166] width 674 height 79
paste textarea "The Whaanau are really struggling due to their 10 month son unwell with RSV. No…"
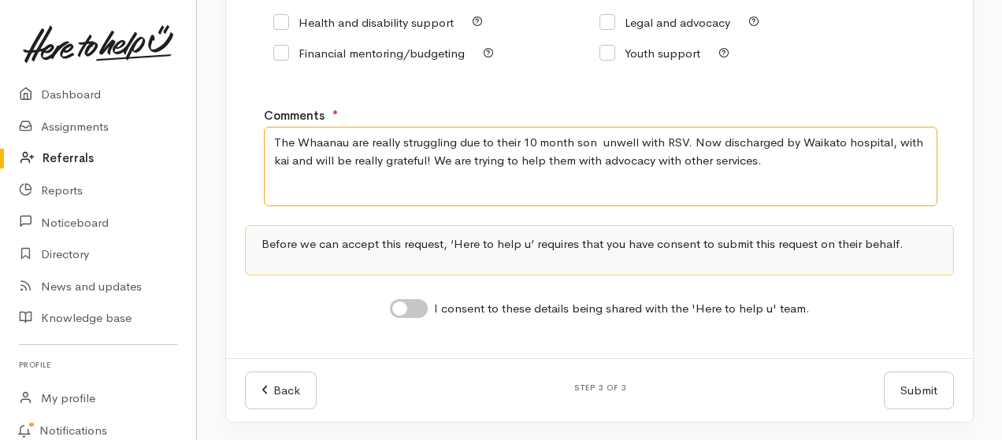
type textarea "The Whaanau are really struggling due to their 10 month son unwell with RSV. No…"
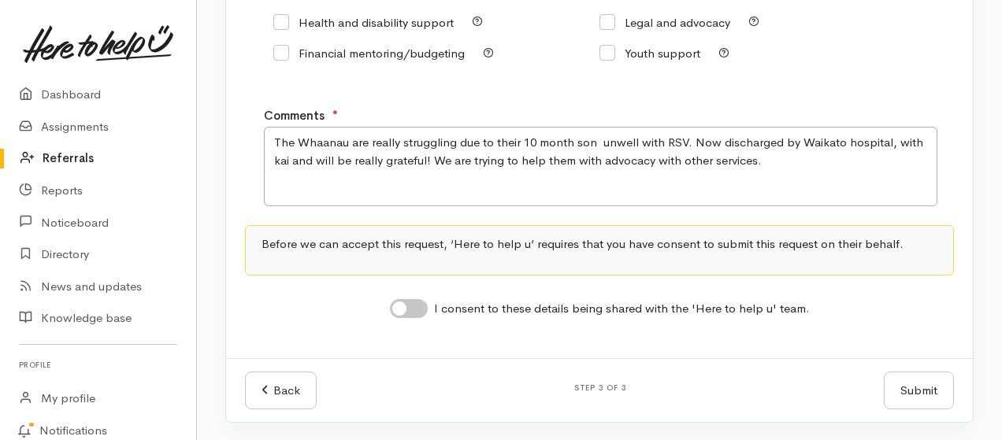
click at [410, 311] on input "I consent to these details being shared with the 'Here to help u' team." at bounding box center [409, 308] width 38 height 19
checkbox input "true"
click at [920, 392] on button "Submit" at bounding box center [919, 391] width 70 height 39
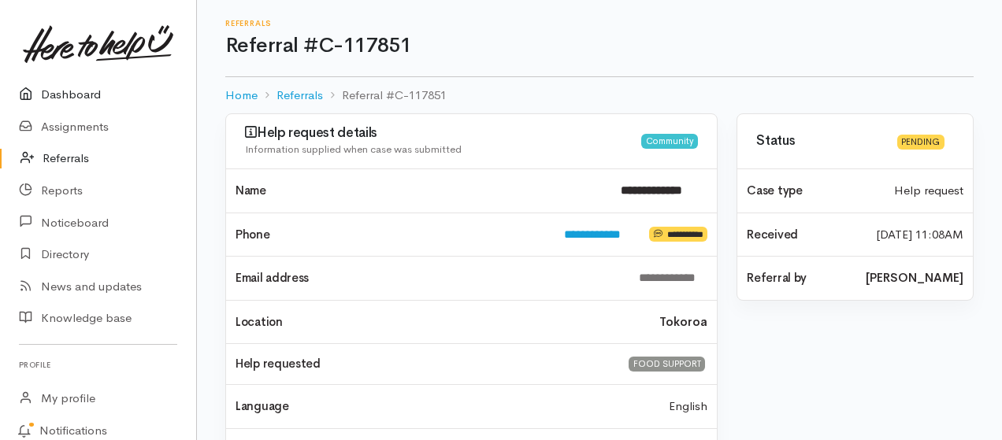
click at [80, 92] on link "Dashboard" at bounding box center [98, 95] width 196 height 32
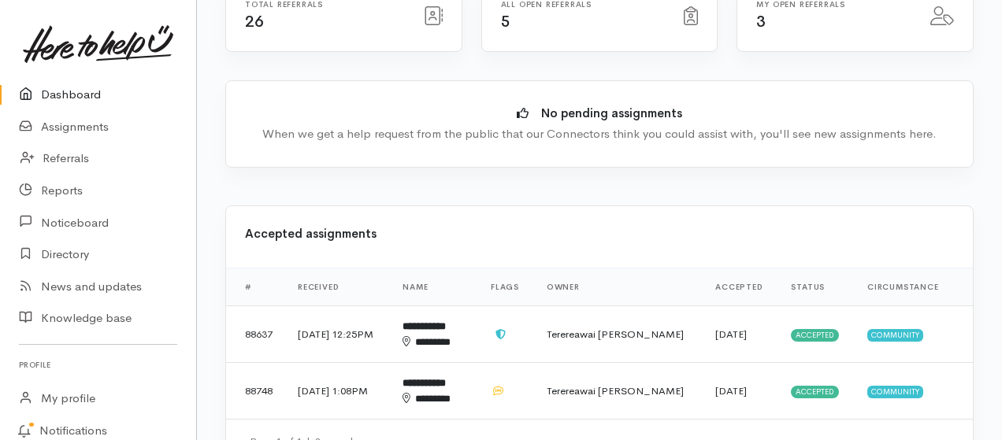
scroll to position [420, 0]
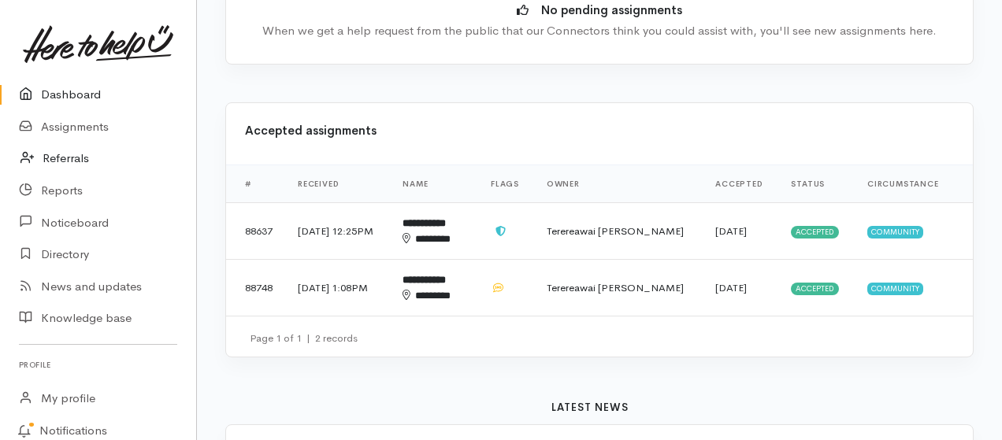
click at [65, 160] on link "Referrals" at bounding box center [98, 159] width 196 height 32
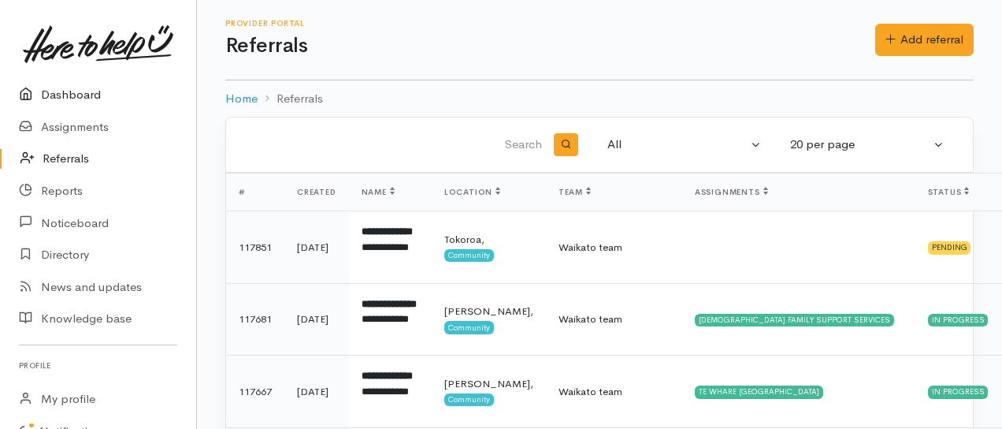
click at [69, 95] on link "Dashboard" at bounding box center [98, 95] width 196 height 32
